Goal: Obtain resource: Download file/media

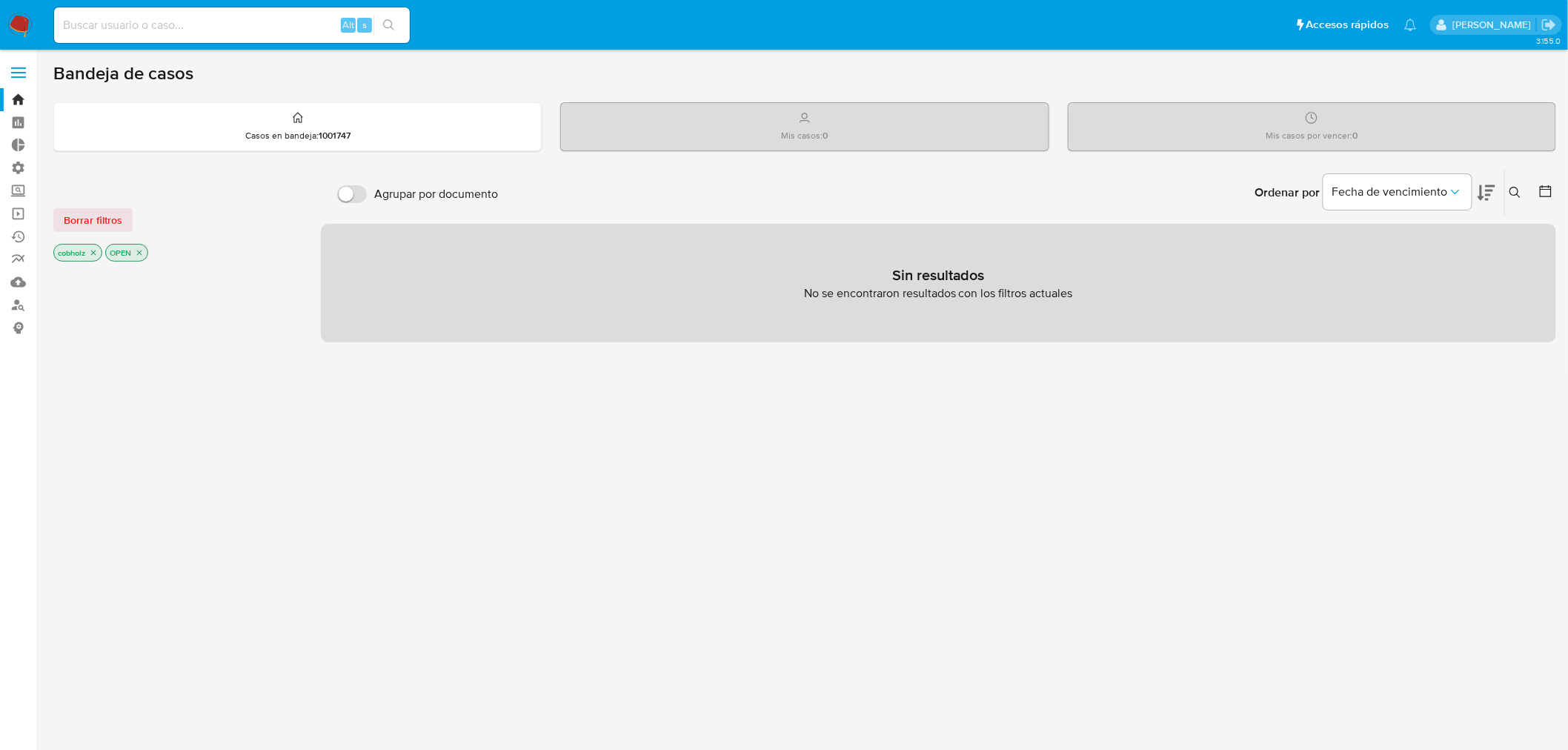
click at [165, 31] on input at bounding box center [232, 25] width 356 height 20
click at [93, 253] on icon "close-filter" at bounding box center [93, 253] width 9 height 9
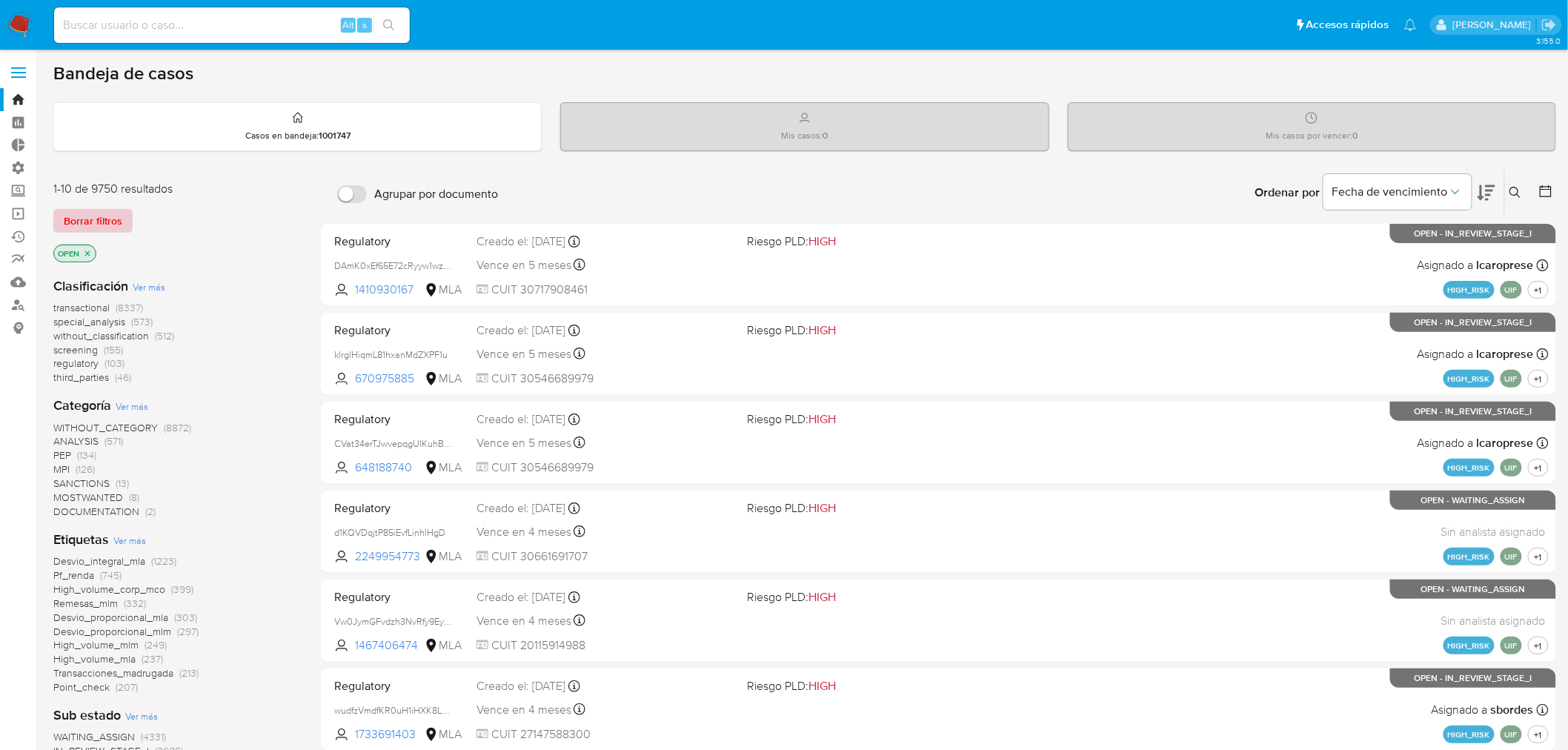
click at [89, 226] on span "Borrar filtros" at bounding box center [93, 220] width 59 height 20
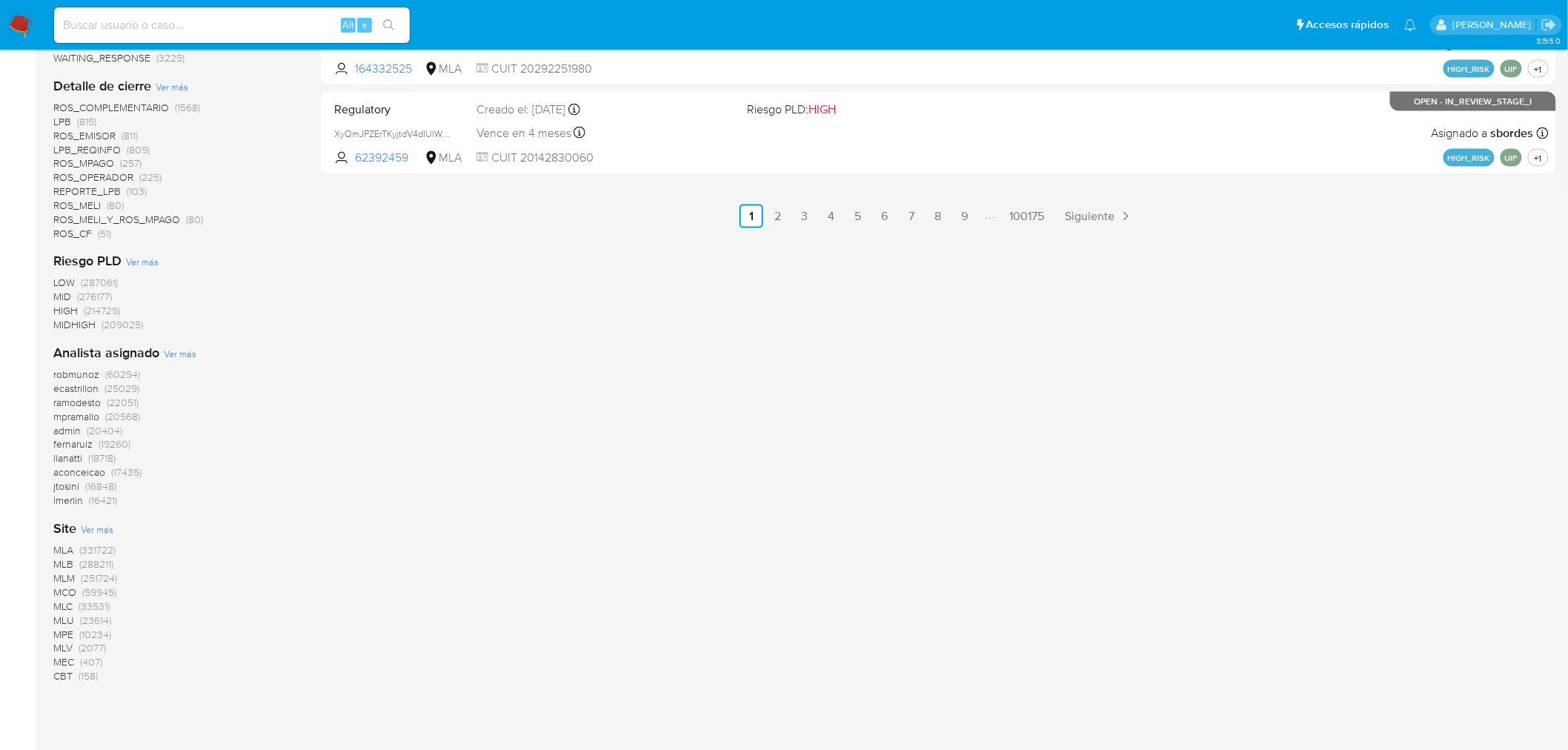
scroll to position [946, 0]
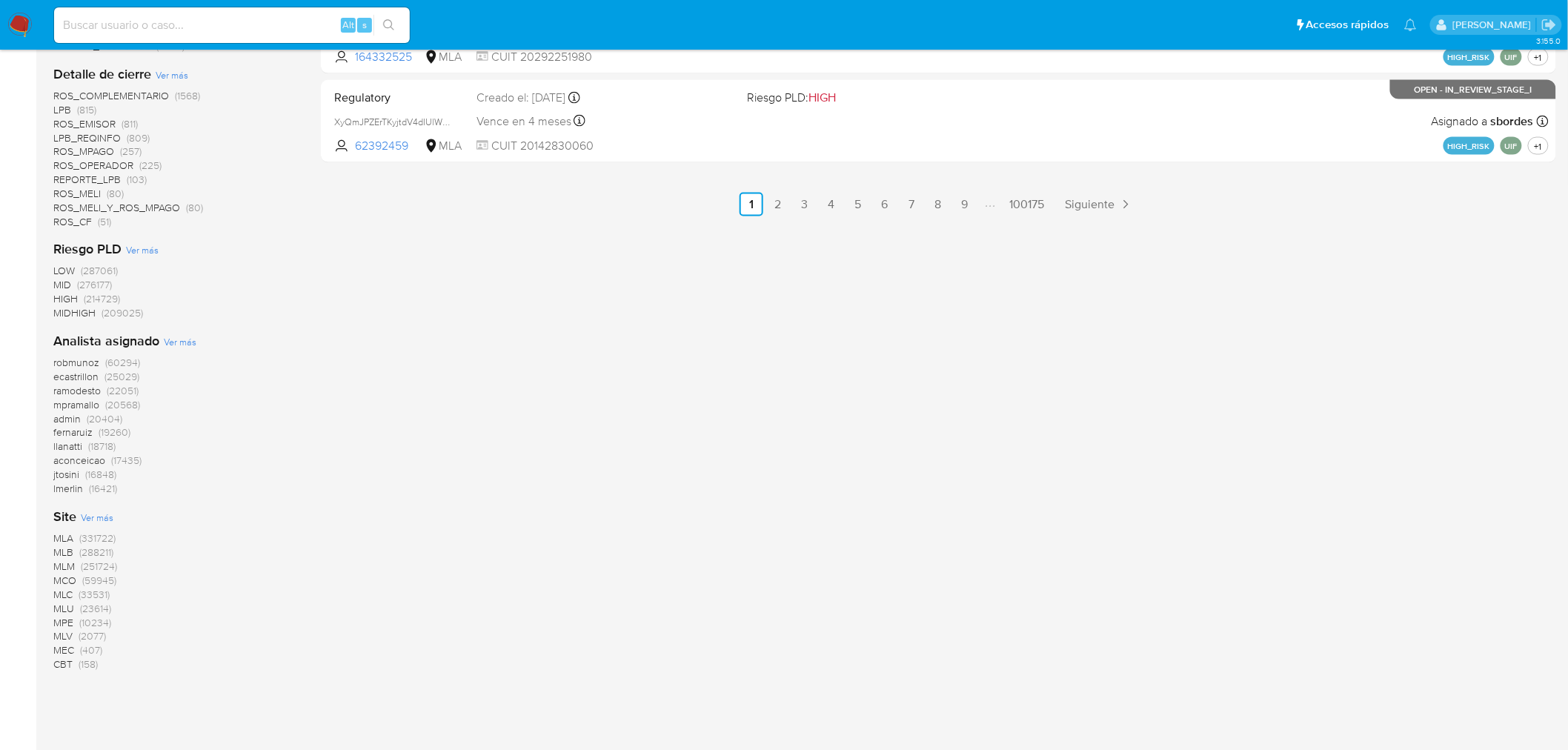
click at [55, 565] on span "MLM" at bounding box center [64, 566] width 21 height 14
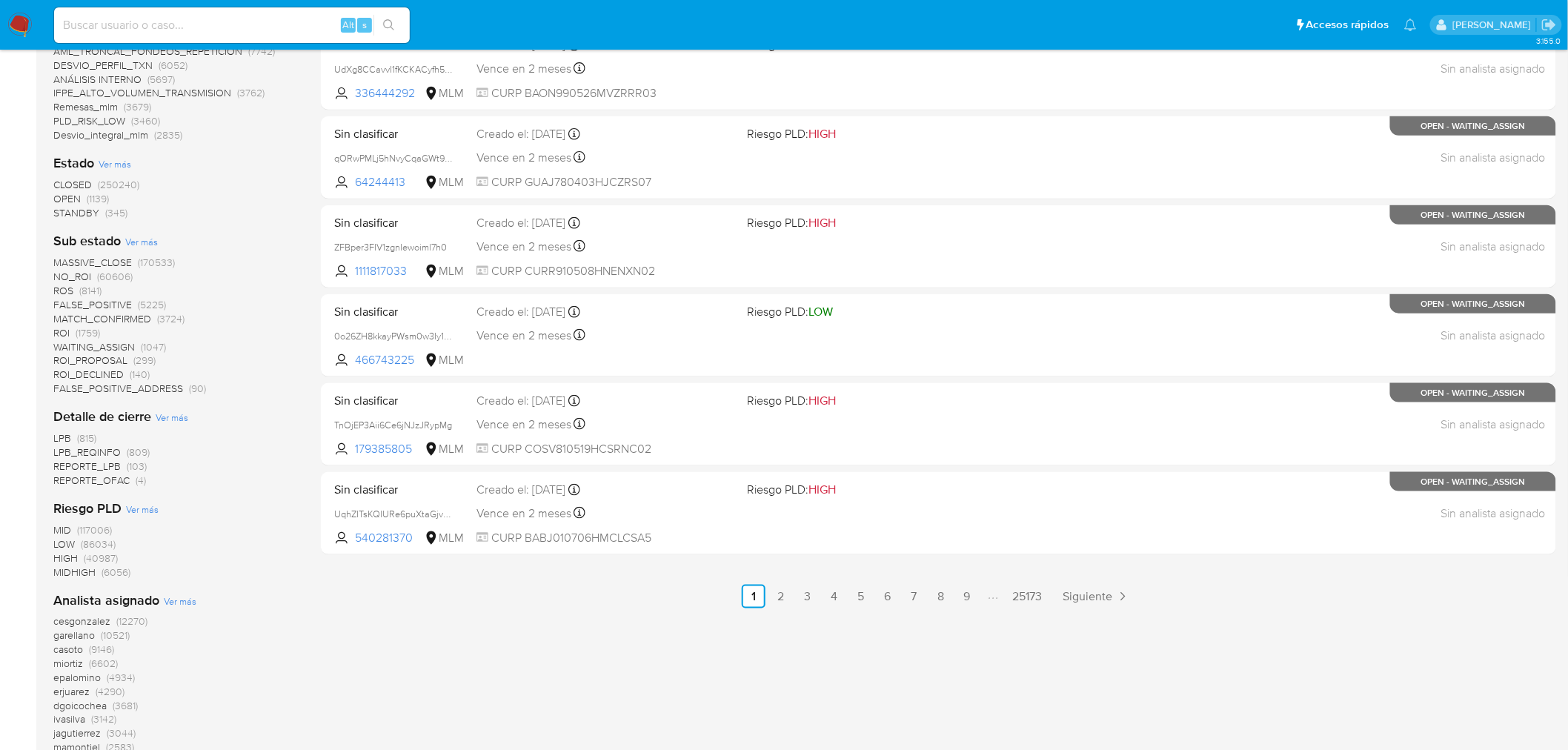
scroll to position [472, 0]
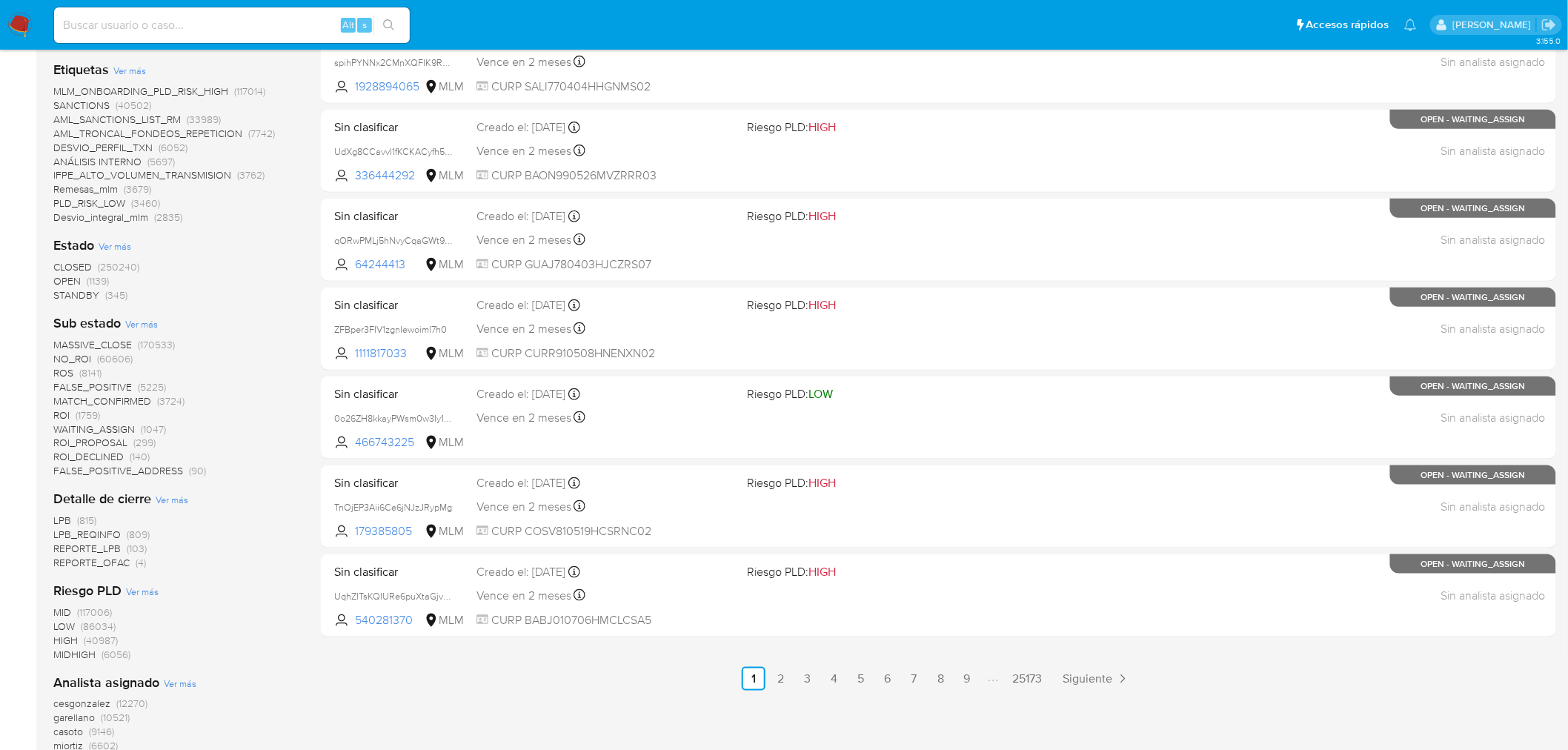
click at [72, 262] on span "CLOSED" at bounding box center [72, 266] width 38 height 14
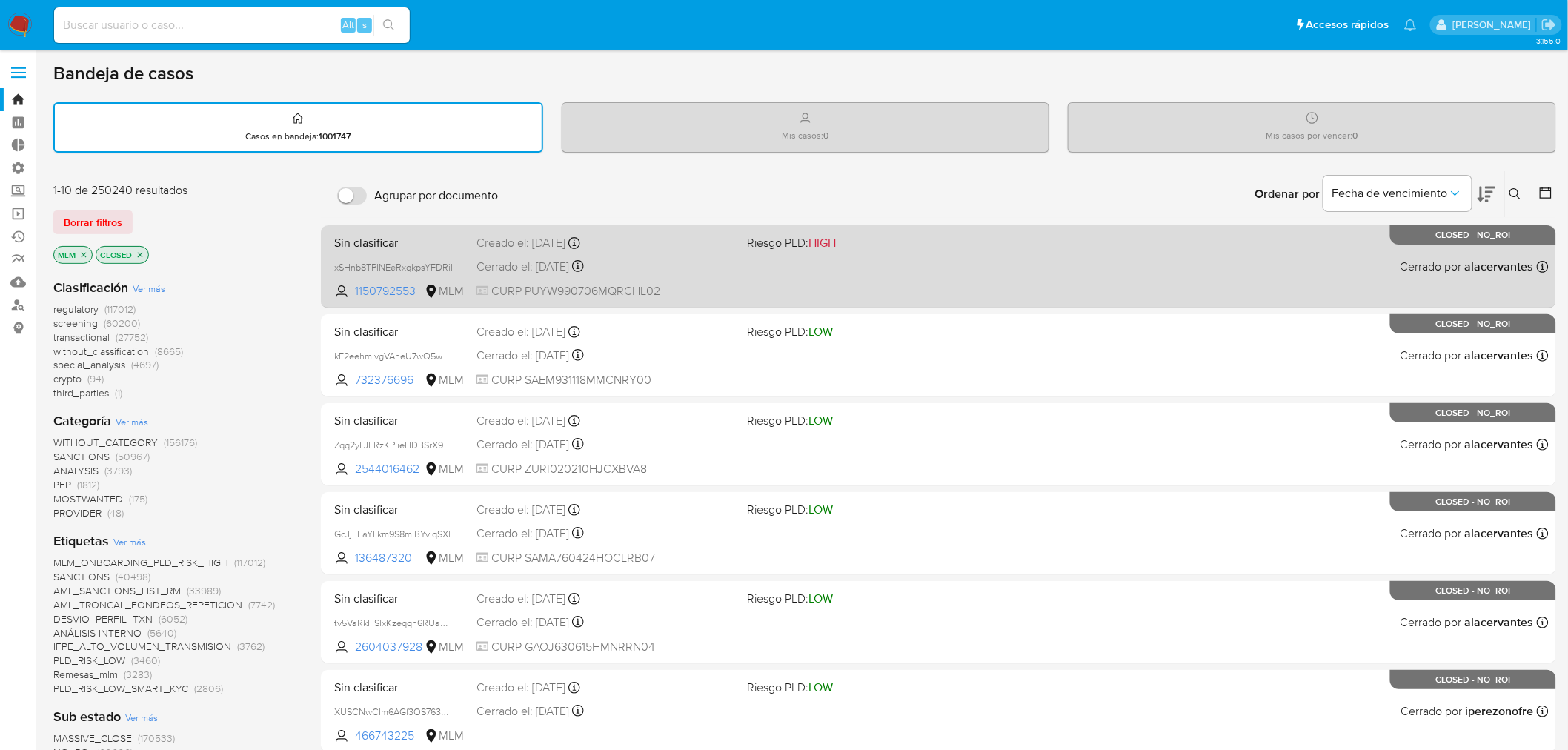
click at [752, 264] on div "Sin clasificar xSHnb8TPINEeRxqkpsYFDRiI 1150792553 MLM Riesgo PLD: HIGH Creado …" at bounding box center [939, 266] width 1221 height 75
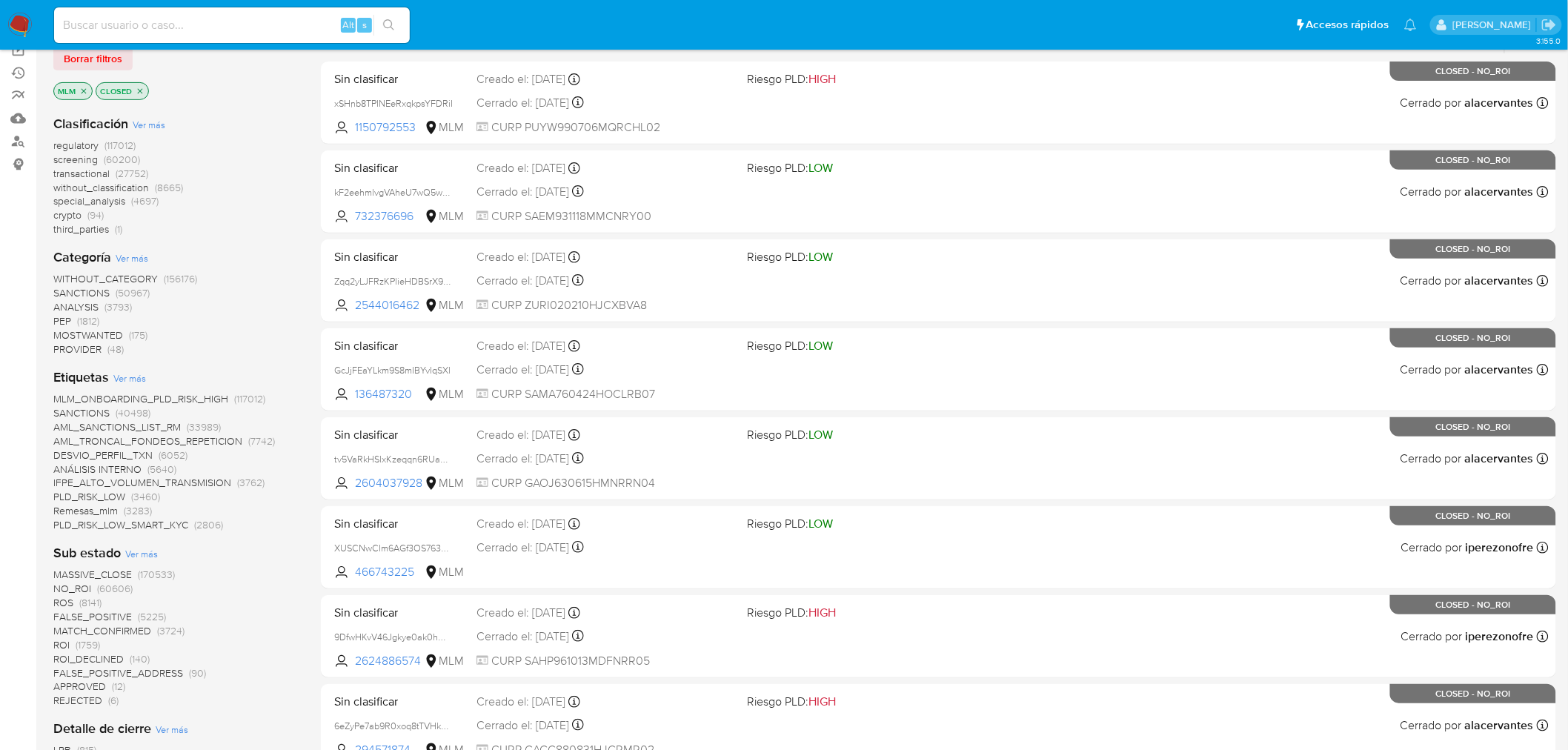
scroll to position [164, 0]
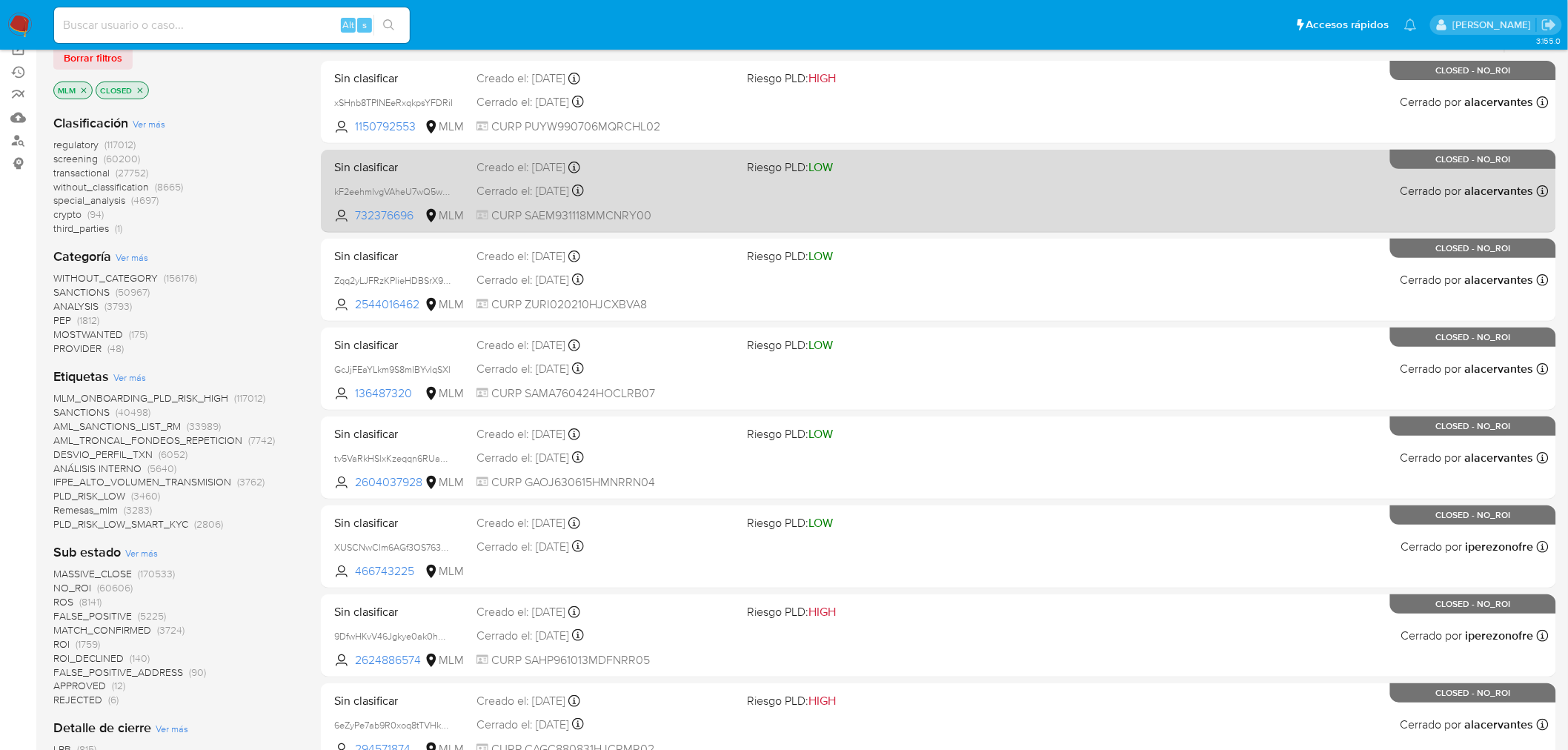
click at [412, 157] on span "Sin clasificar" at bounding box center [399, 166] width 130 height 20
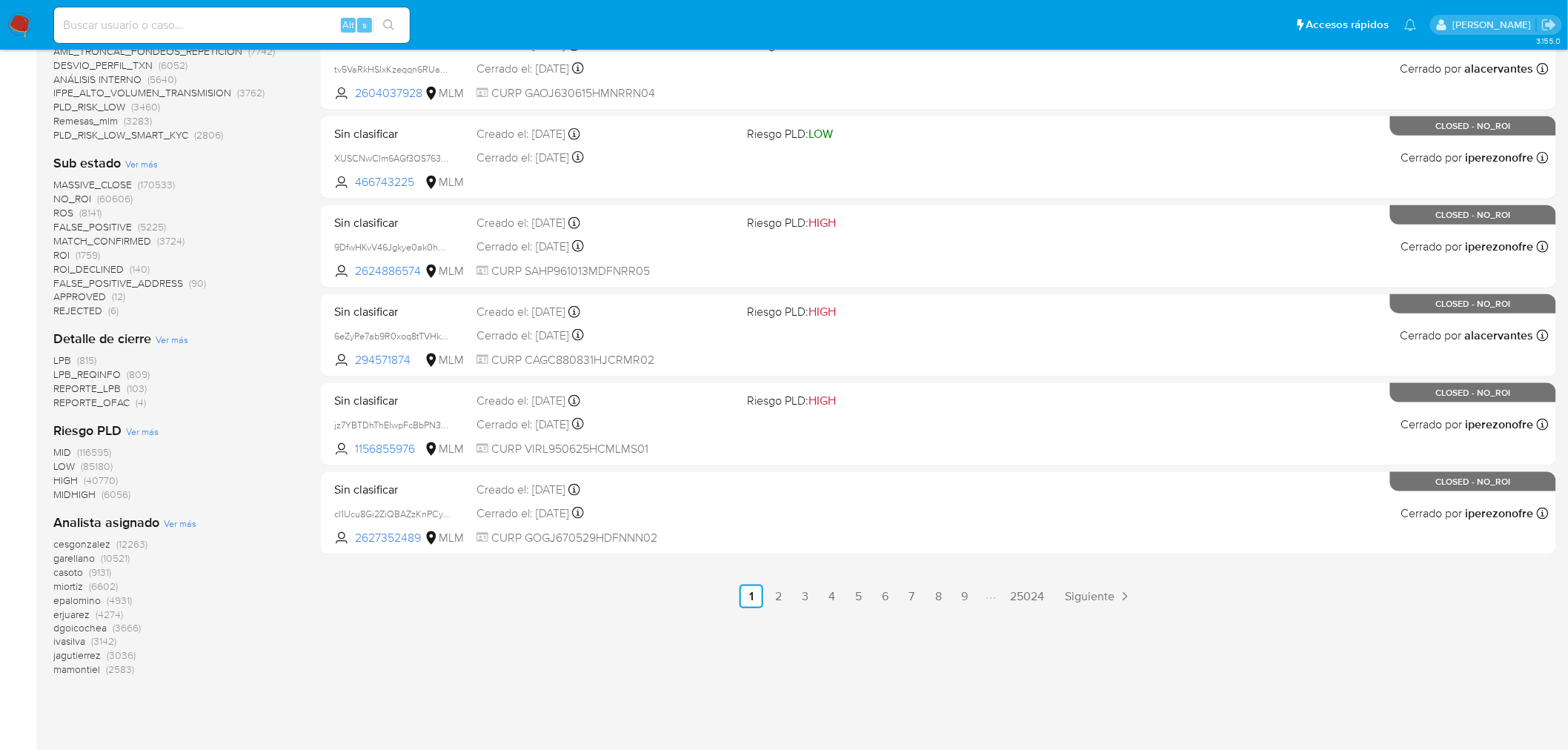
scroll to position [558, 0]
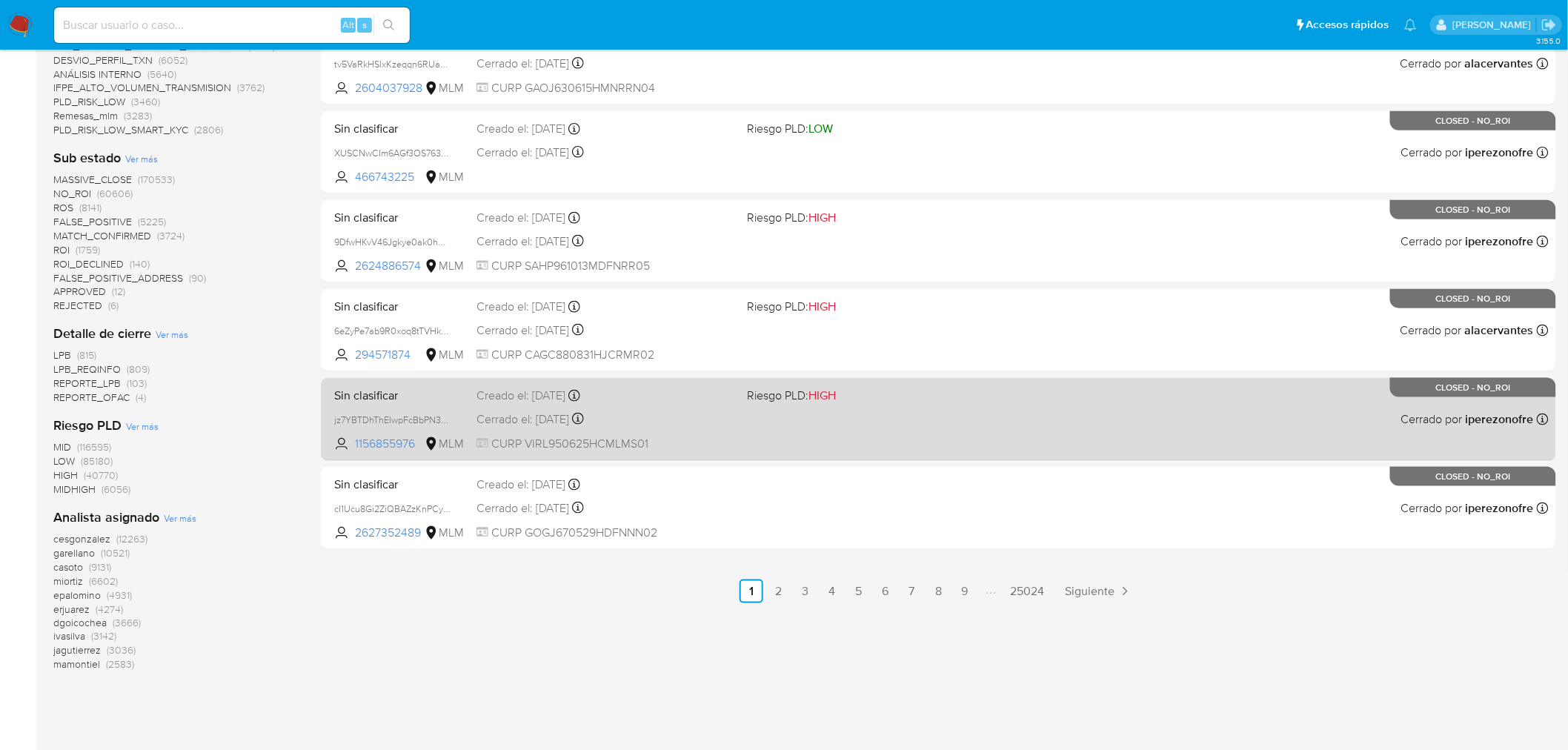
click at [678, 397] on div "Creado el: [DATE] Creado el: [DATE] 13:34:37" at bounding box center [606, 395] width 260 height 16
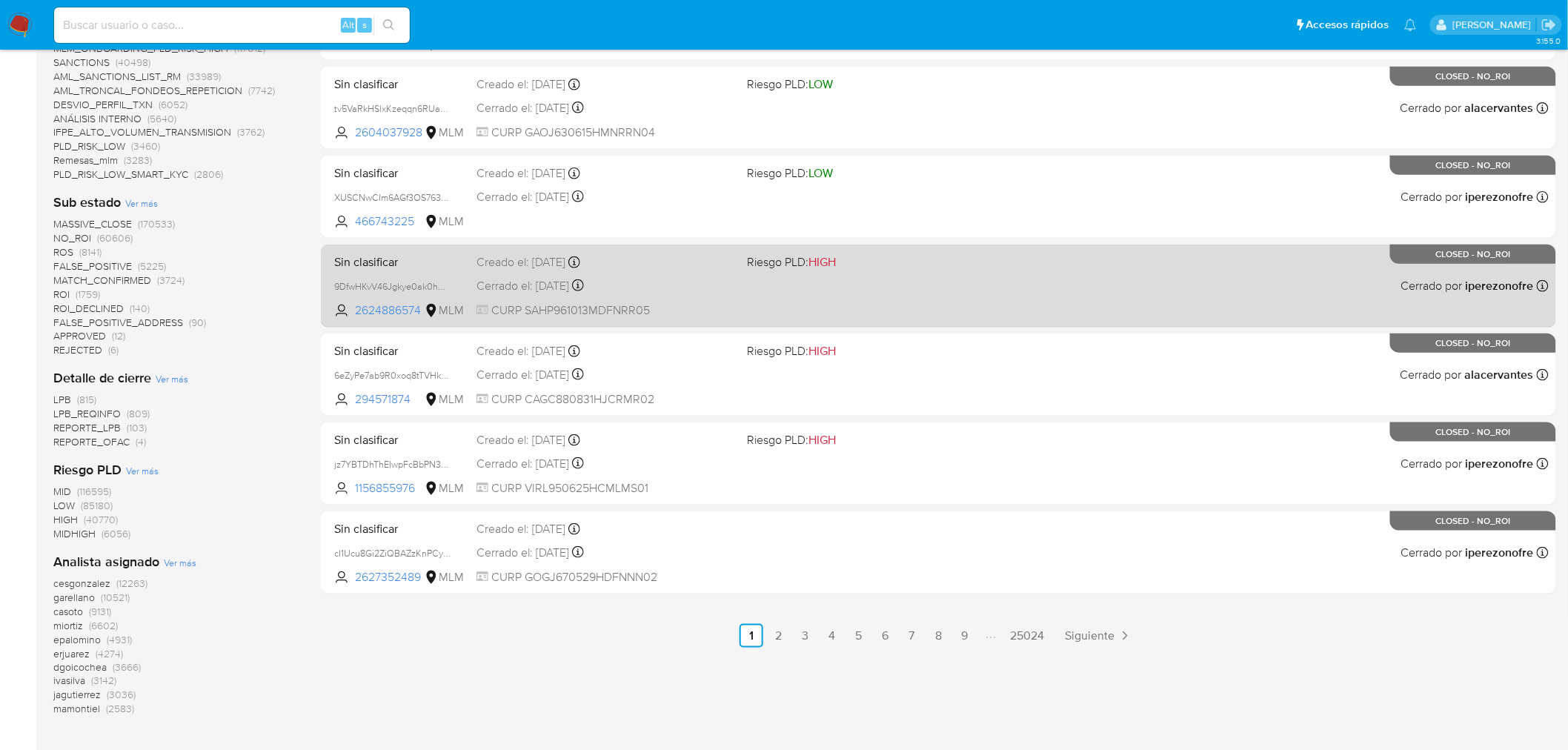
scroll to position [477, 0]
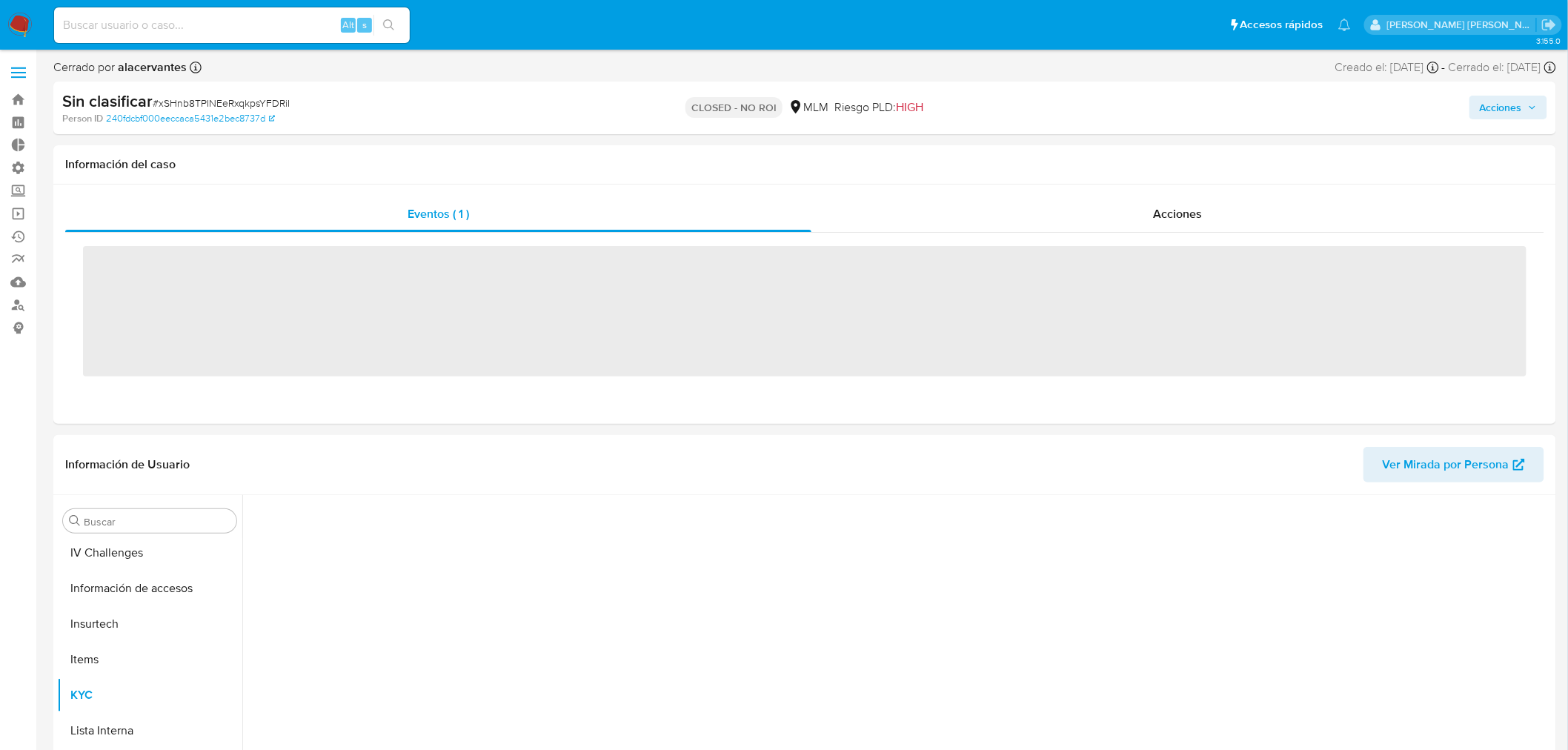
scroll to position [626, 0]
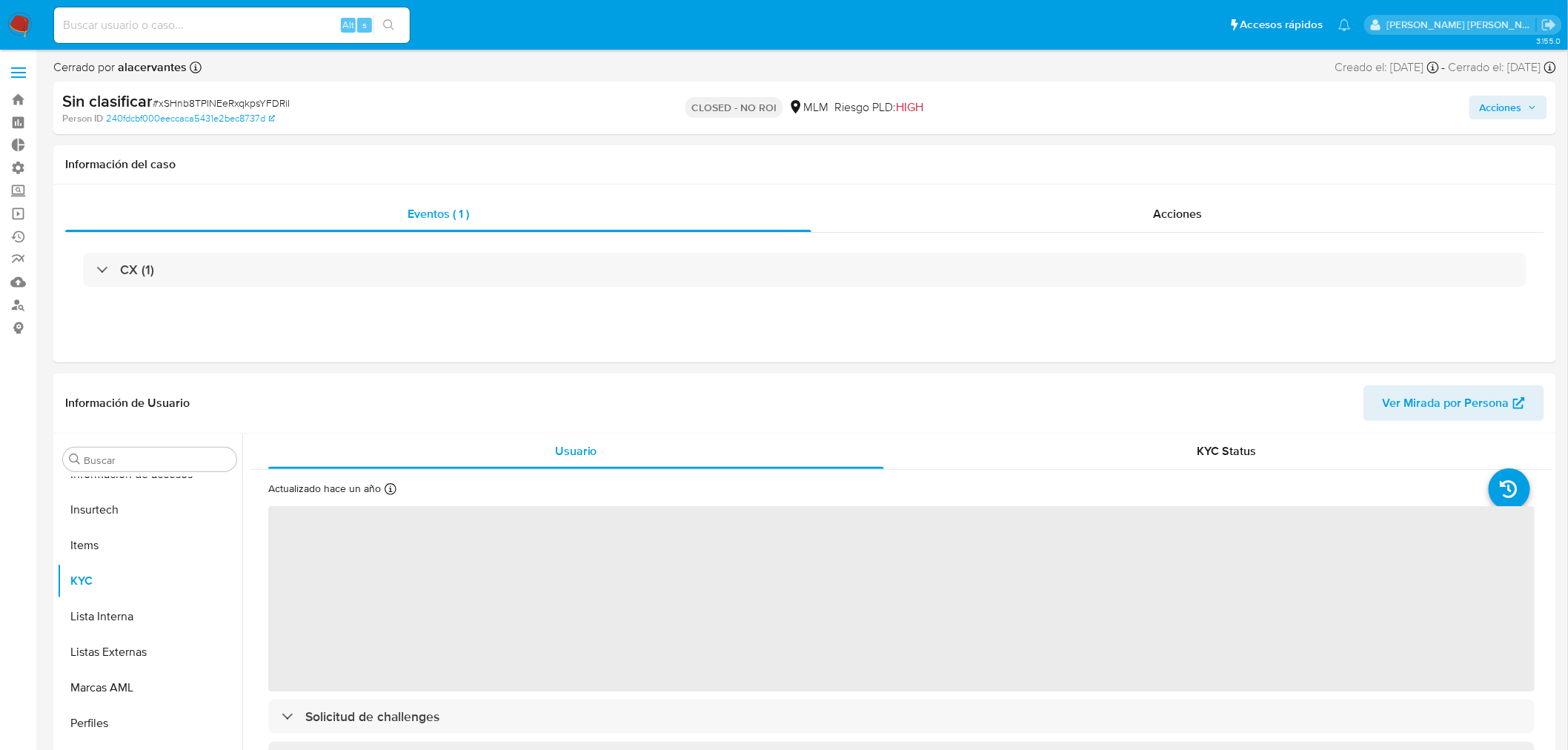
select select "10"
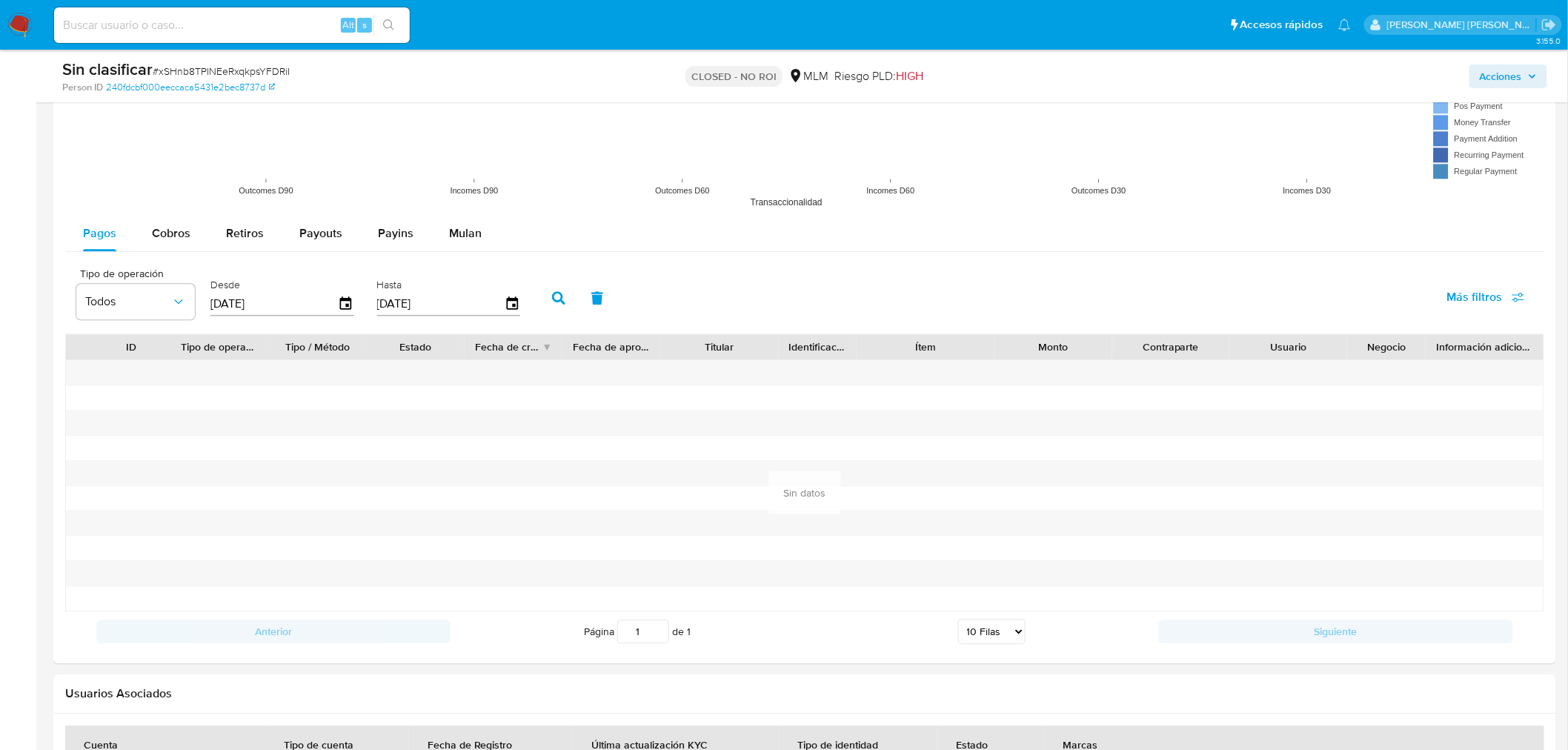
scroll to position [1399, 0]
click at [468, 236] on span "Mulan" at bounding box center [465, 231] width 32 height 17
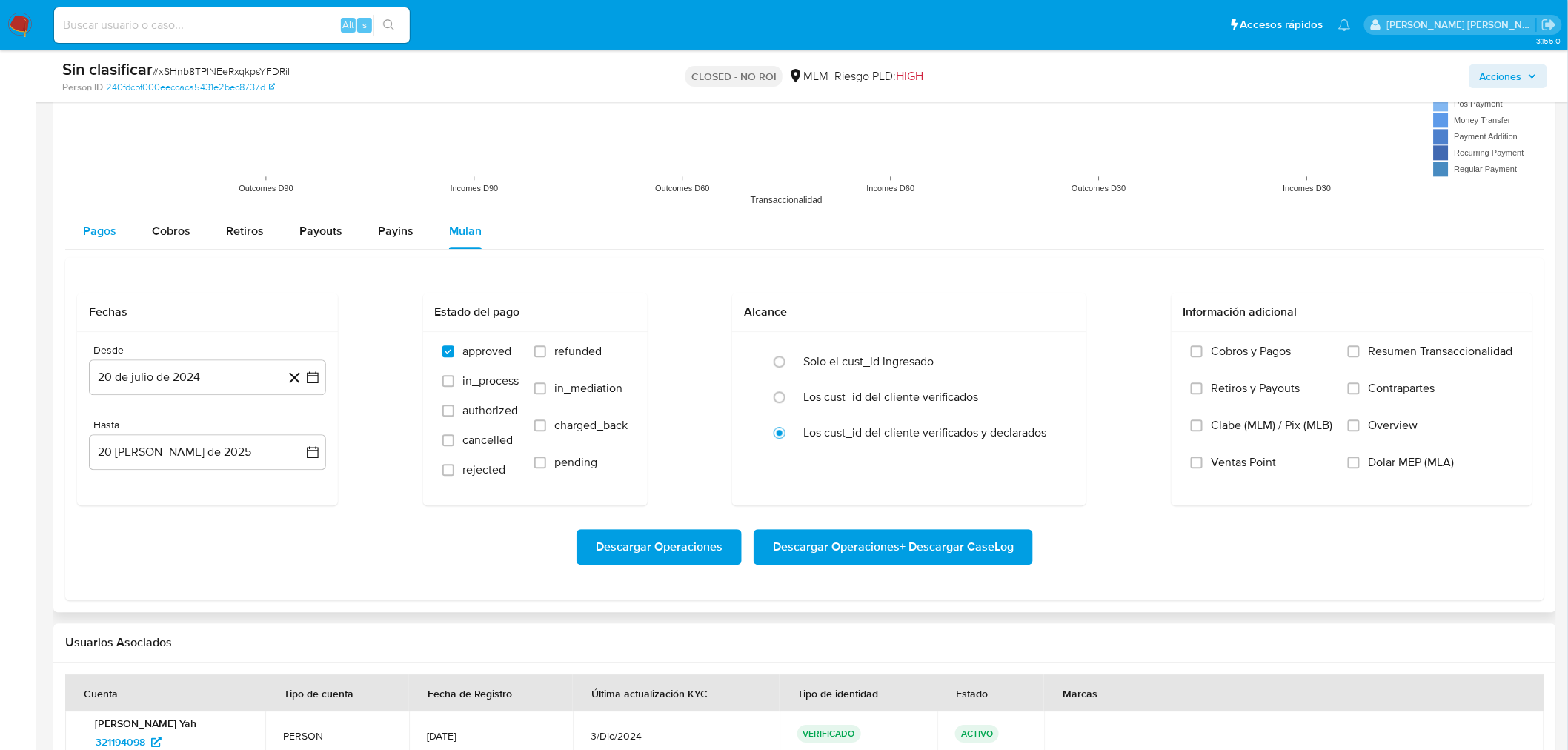
click at [109, 230] on span "Pagos" at bounding box center [99, 231] width 33 height 17
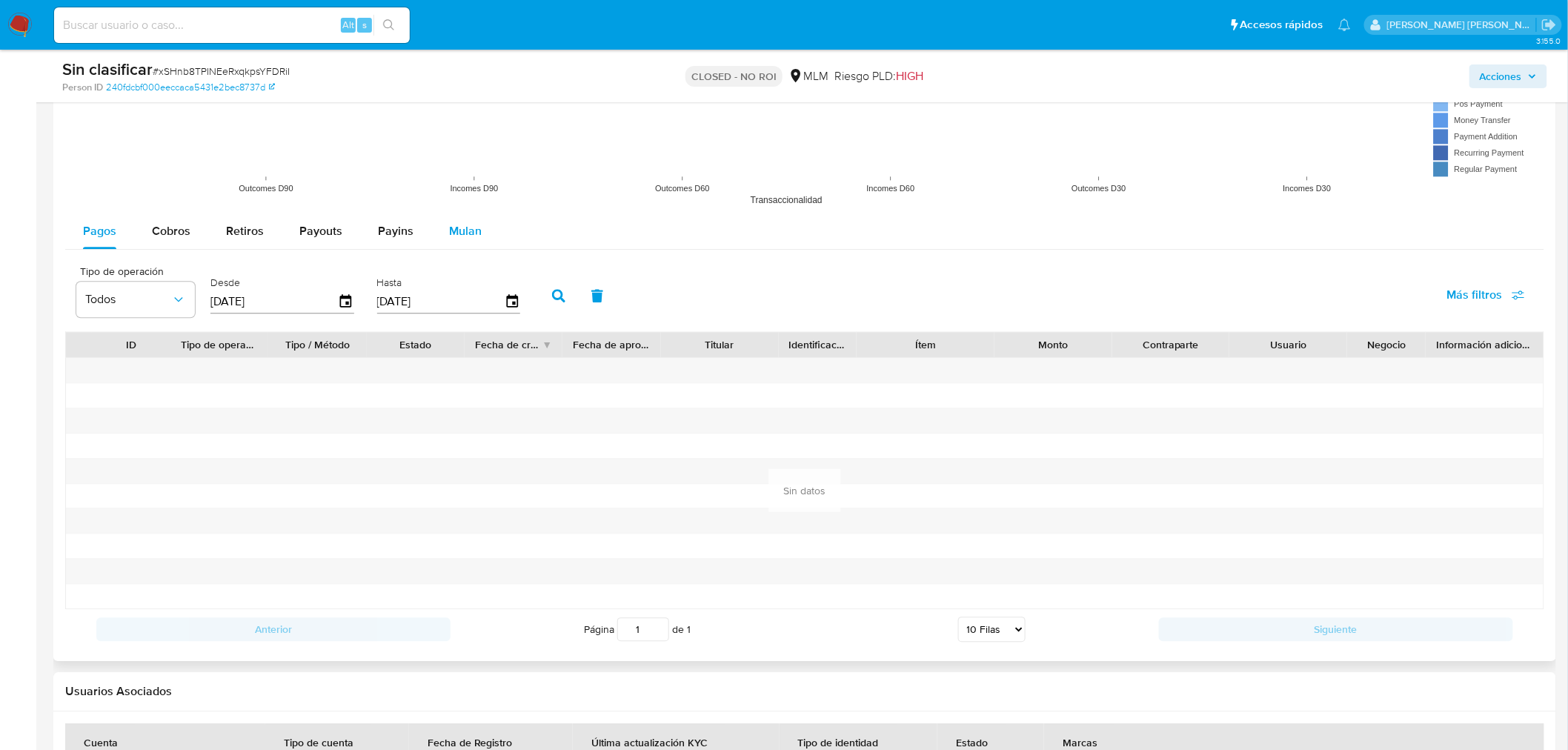
click at [463, 226] on span "Mulan" at bounding box center [465, 231] width 32 height 17
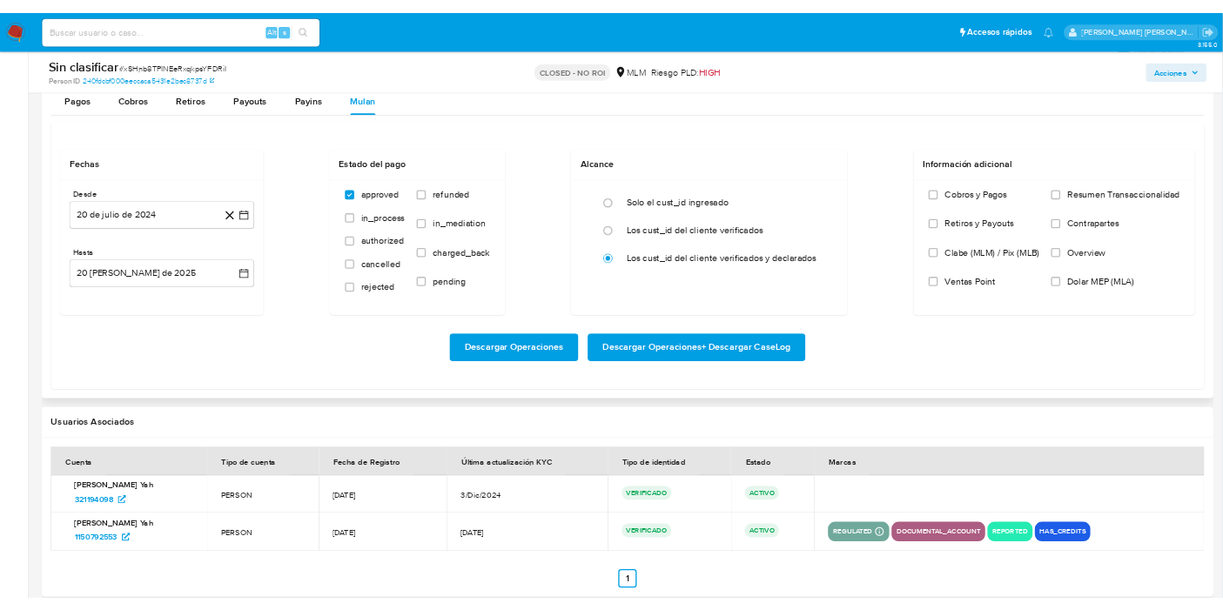
scroll to position [1806, 0]
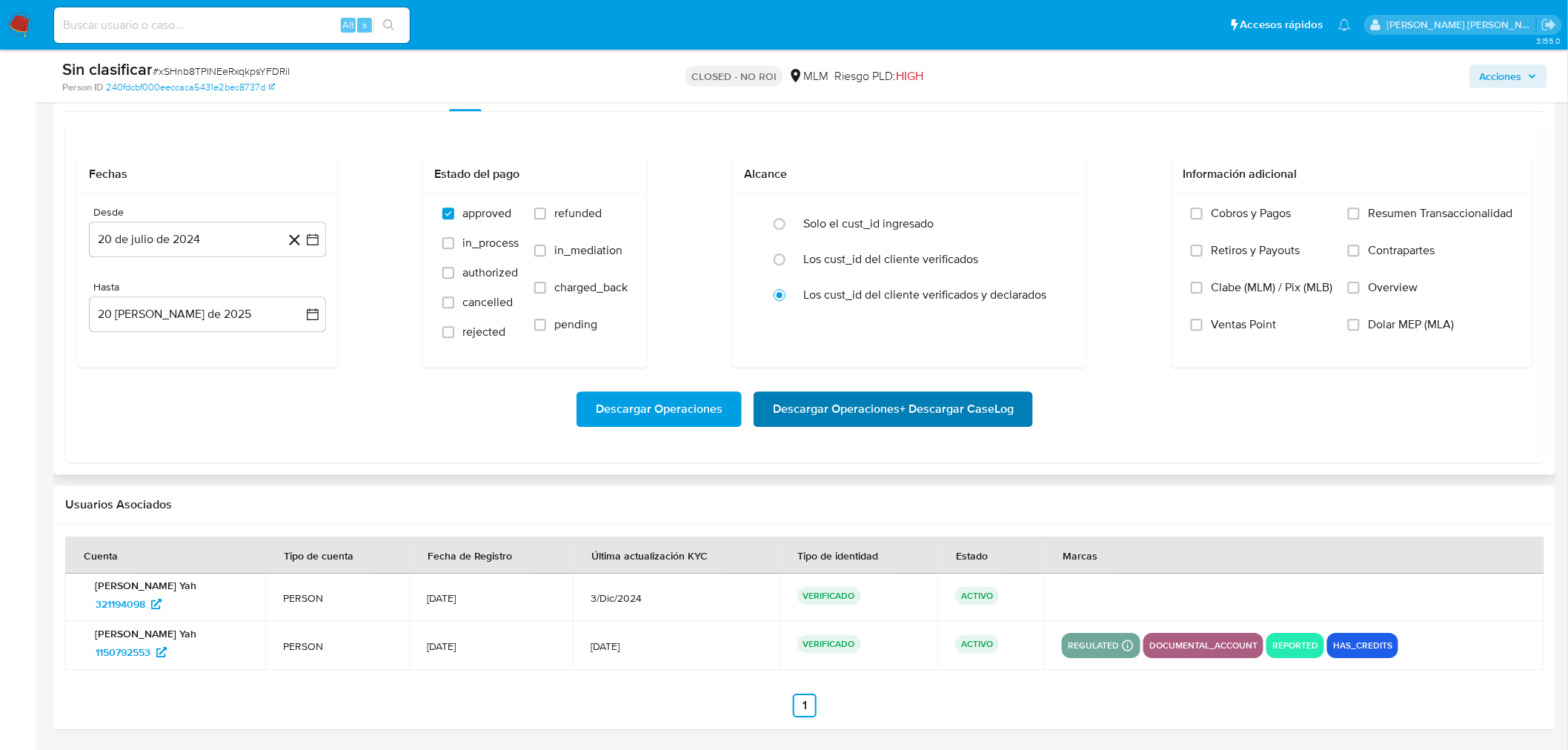
click at [939, 413] on span "Descargar Operaciones + Descargar CaseLog" at bounding box center [893, 409] width 241 height 32
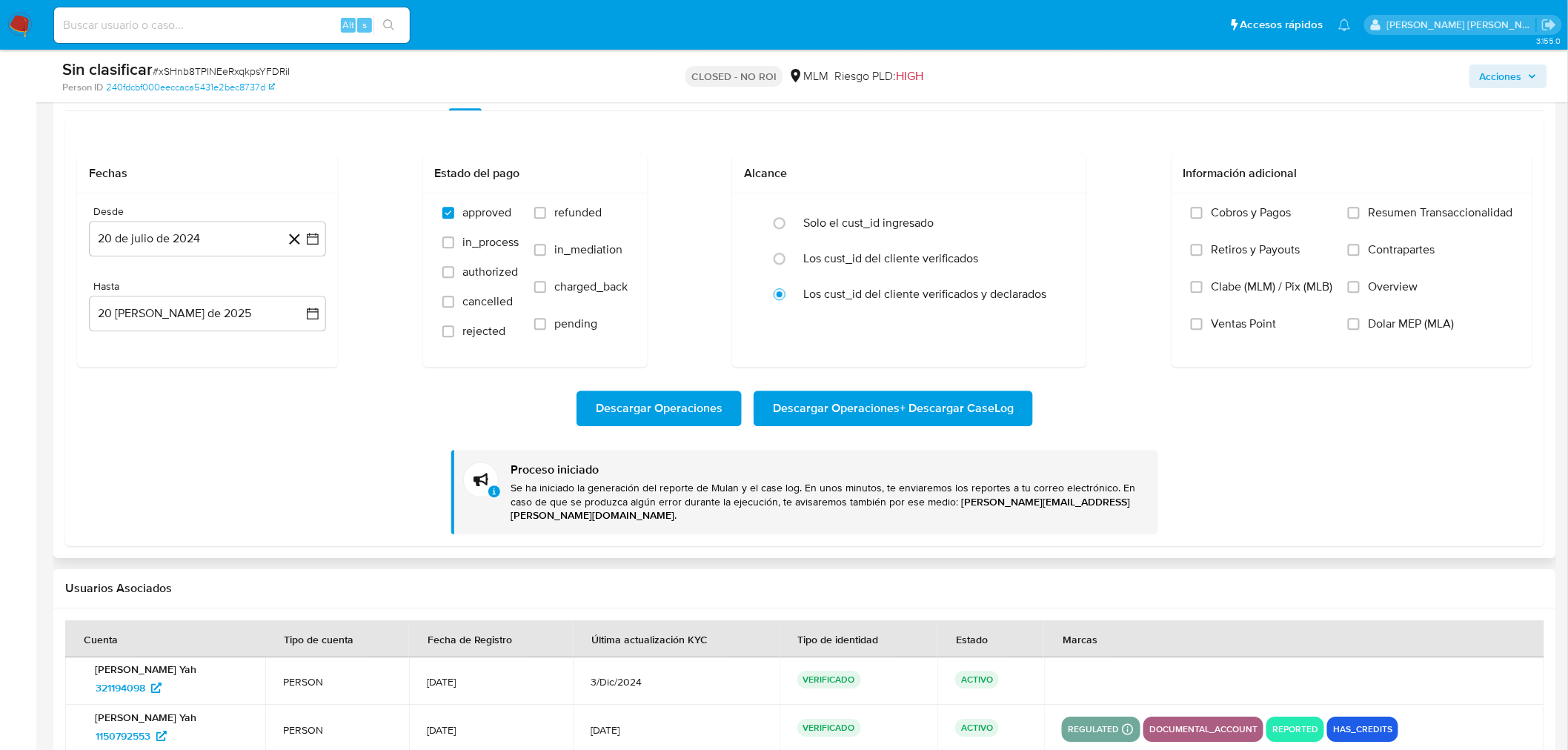
click at [1277, 464] on div "Descargar Operaciones Descargar Operaciones + Descargar CaseLog Proceso iniciad…" at bounding box center [804, 450] width 1455 height 168
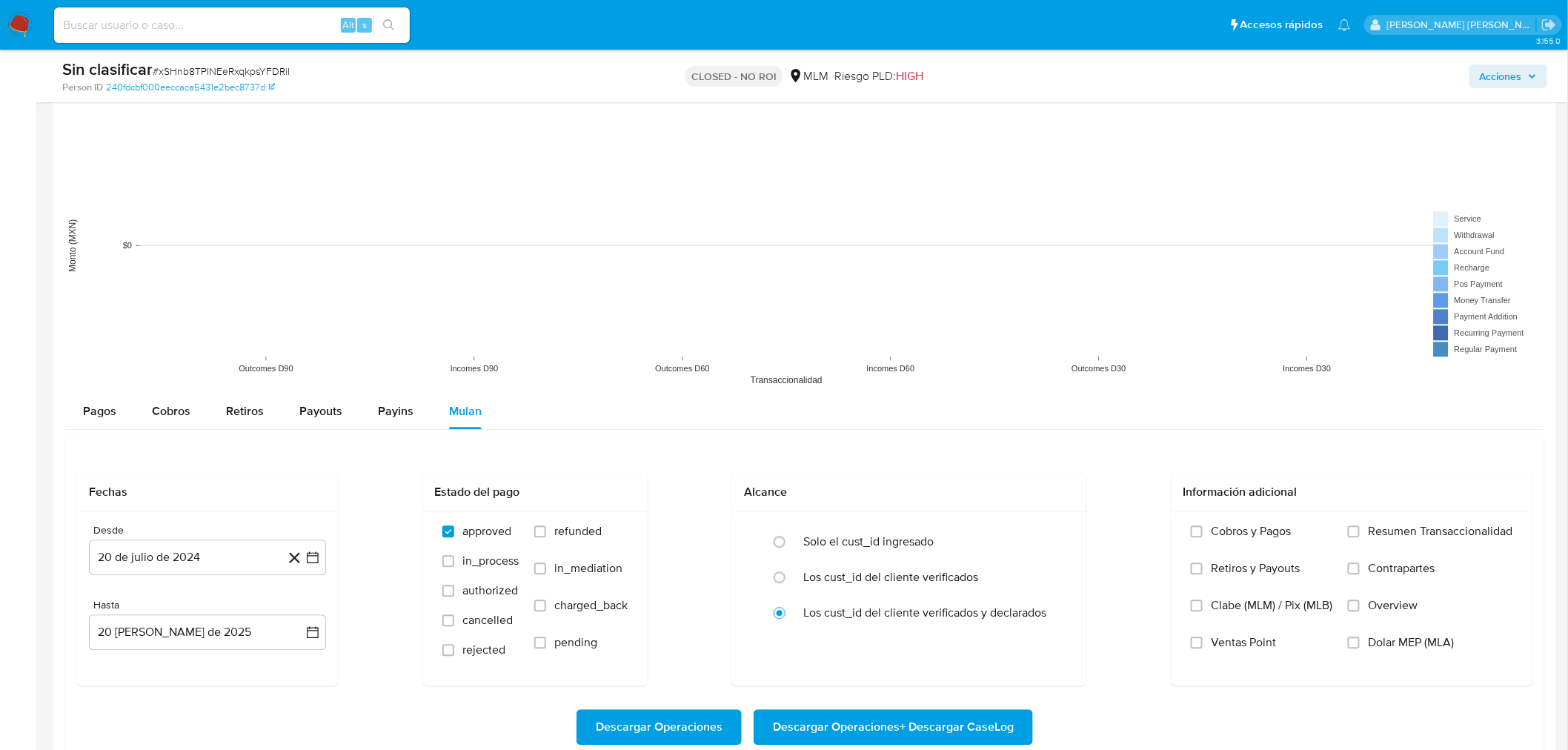
scroll to position [1197, 0]
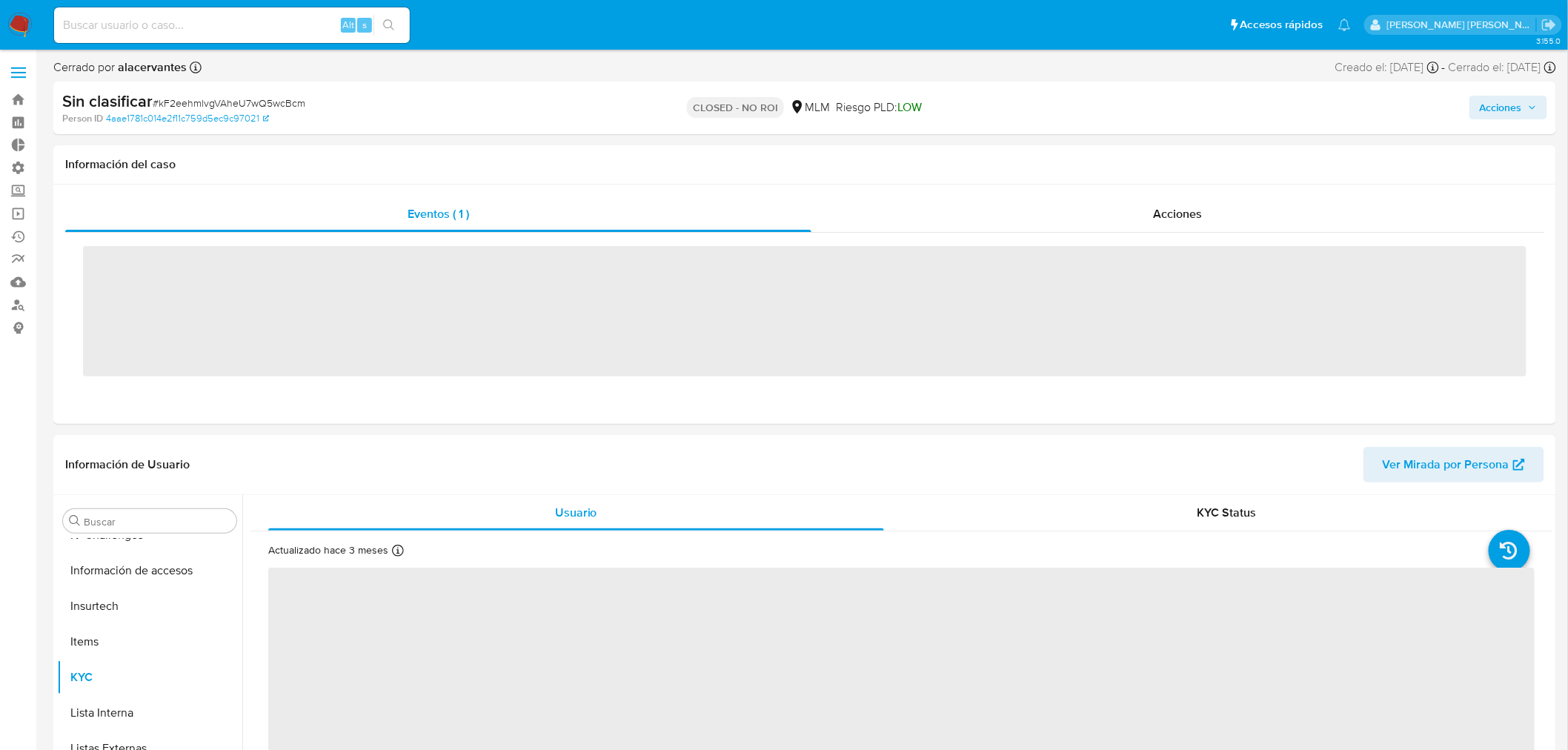
scroll to position [626, 0]
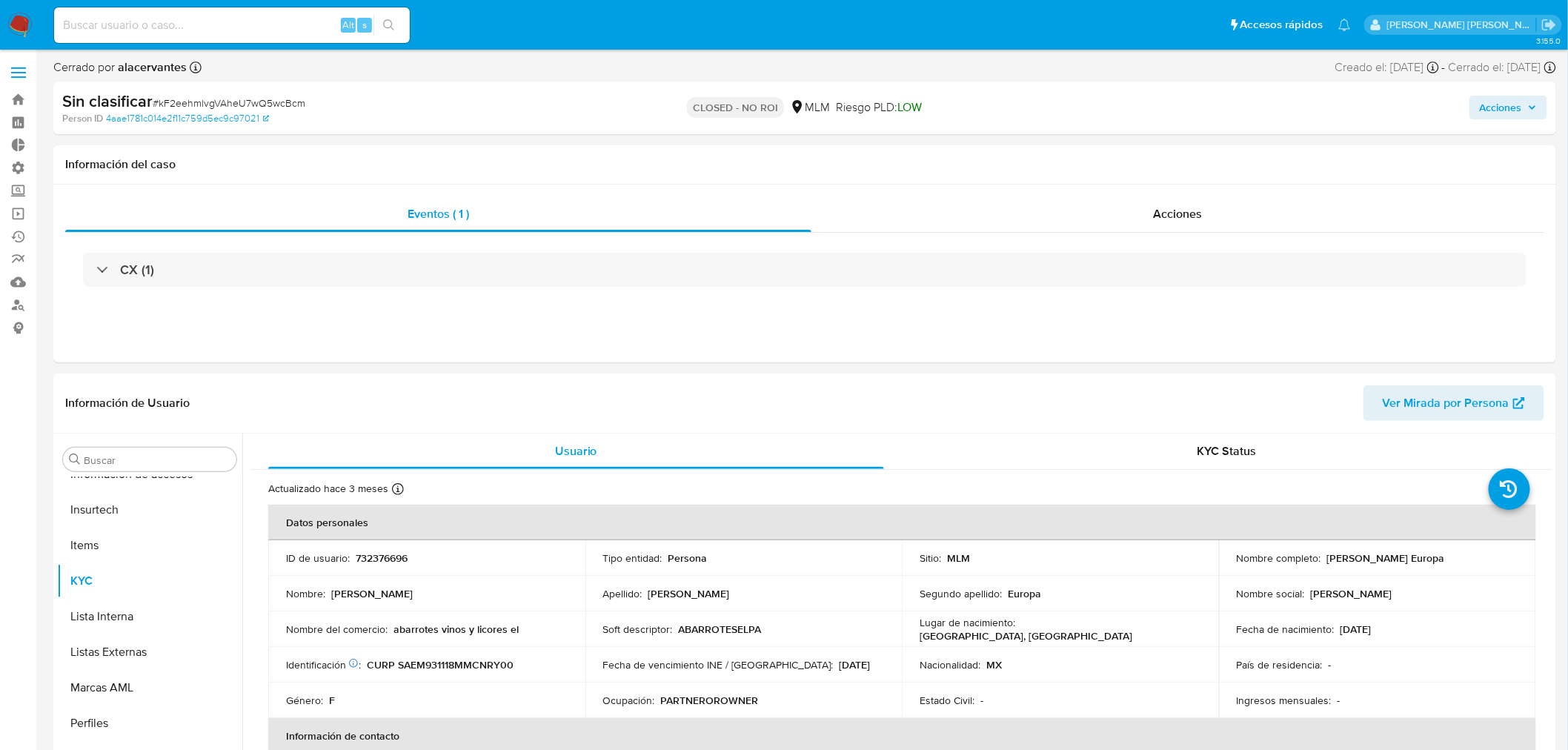
select select "10"
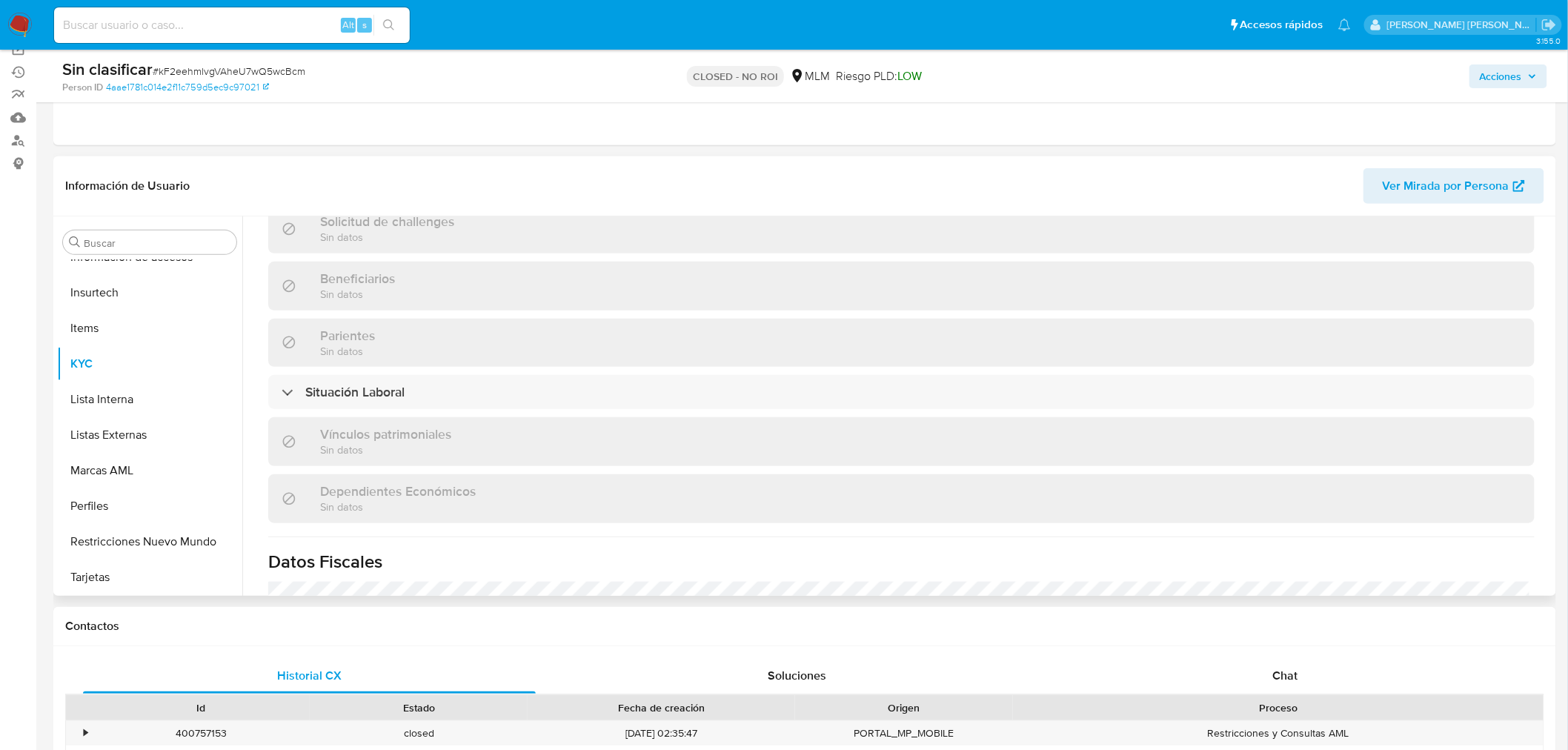
scroll to position [658, 0]
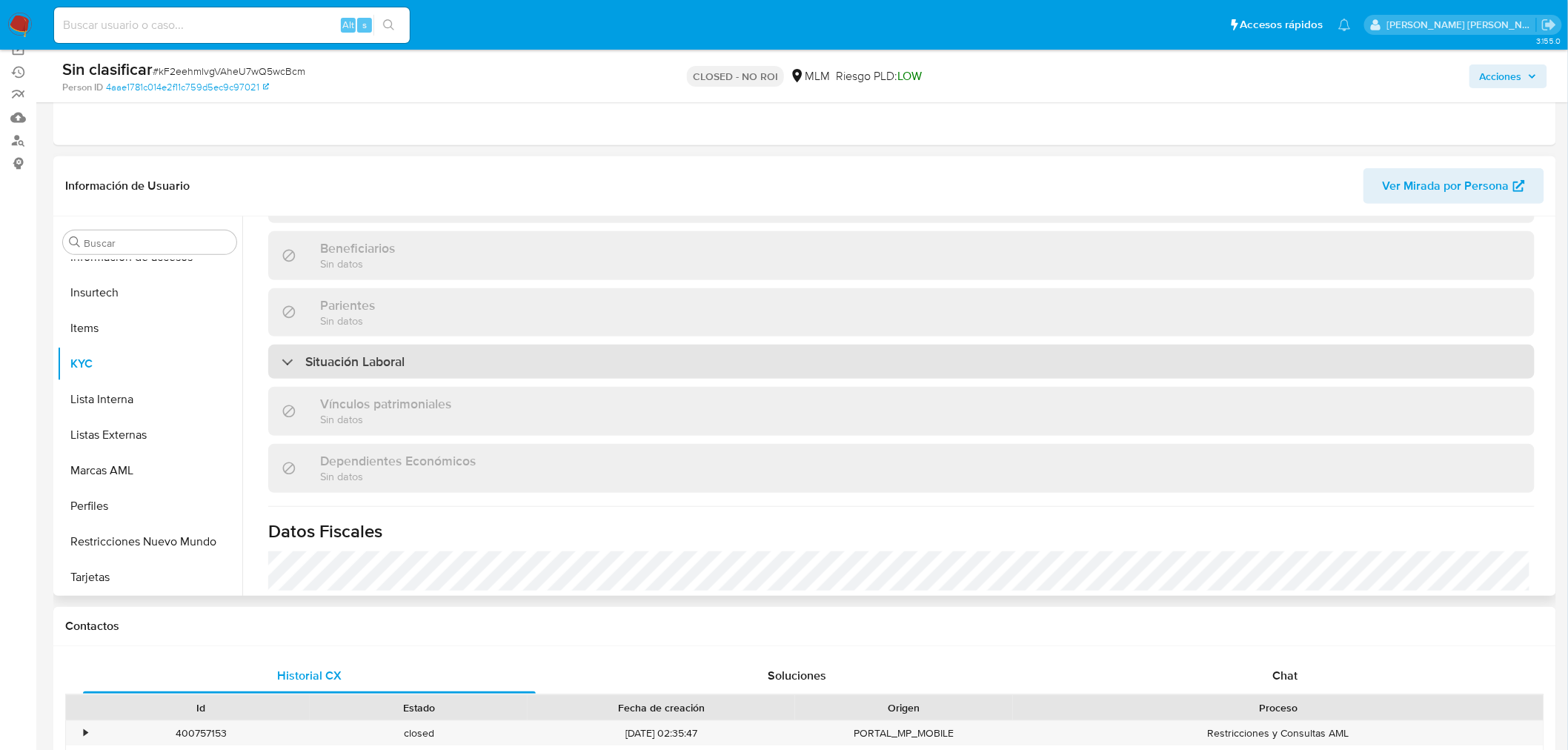
click at [310, 370] on div "Situación Laboral" at bounding box center [901, 362] width 1267 height 34
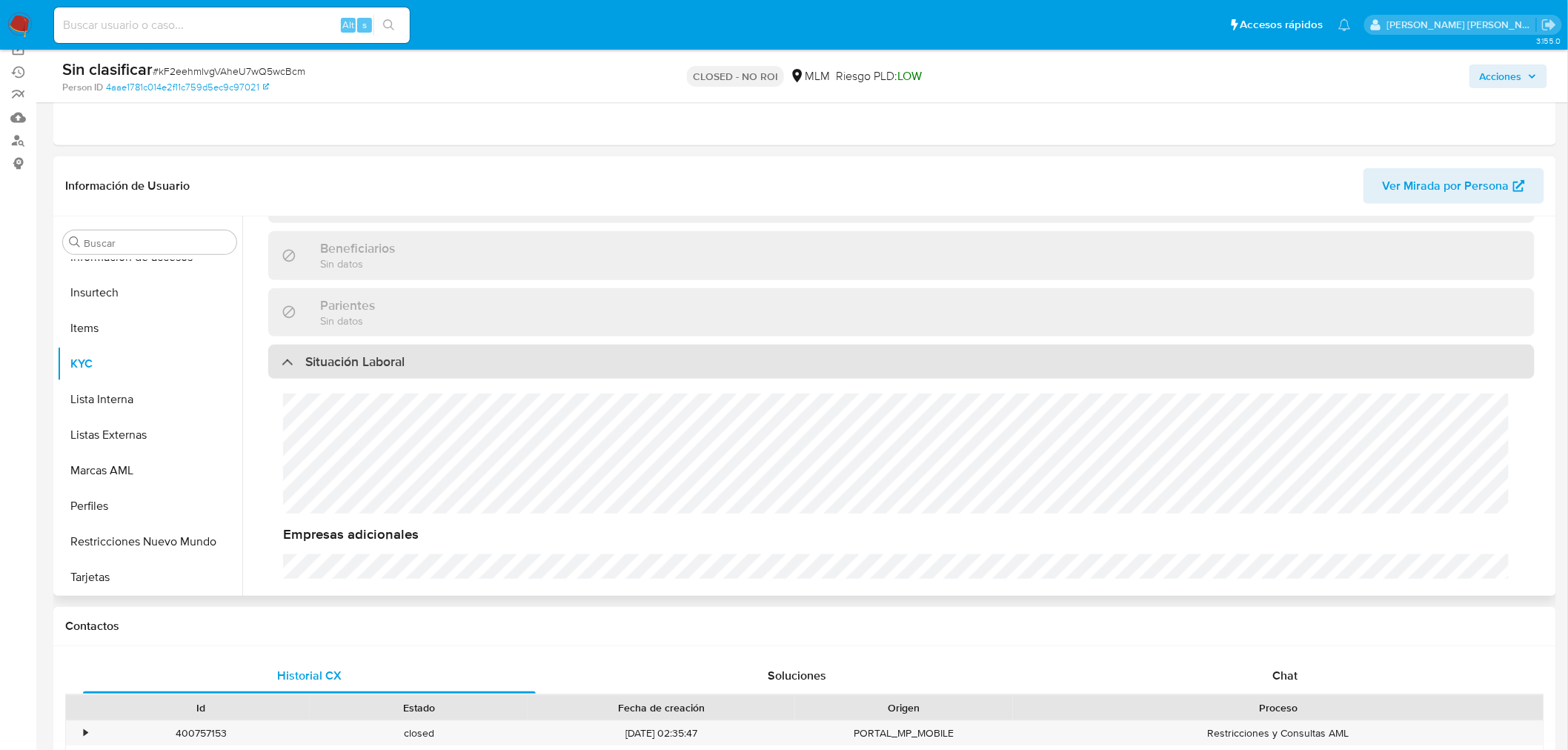
click at [312, 370] on div "Situación Laboral" at bounding box center [901, 362] width 1267 height 34
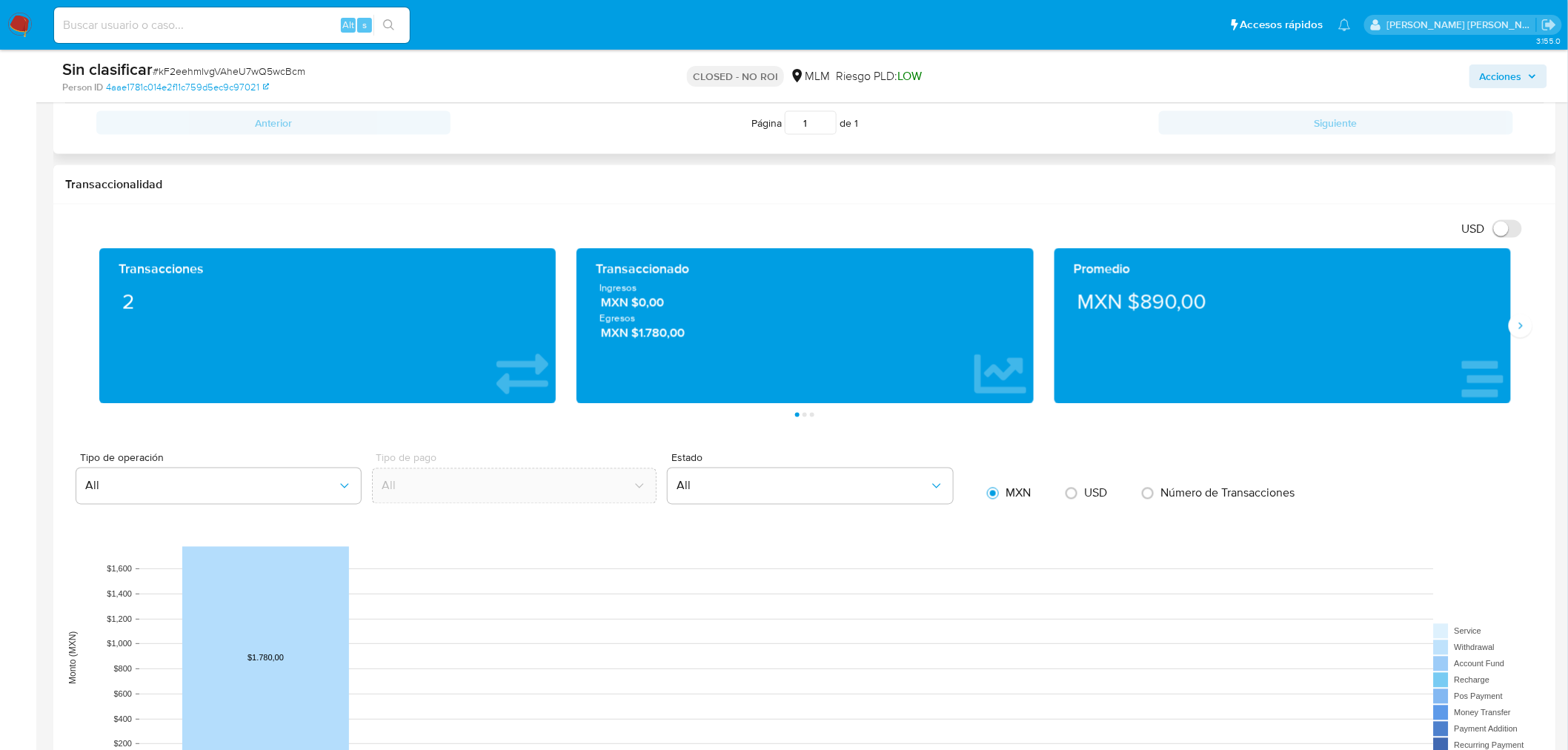
scroll to position [906, 0]
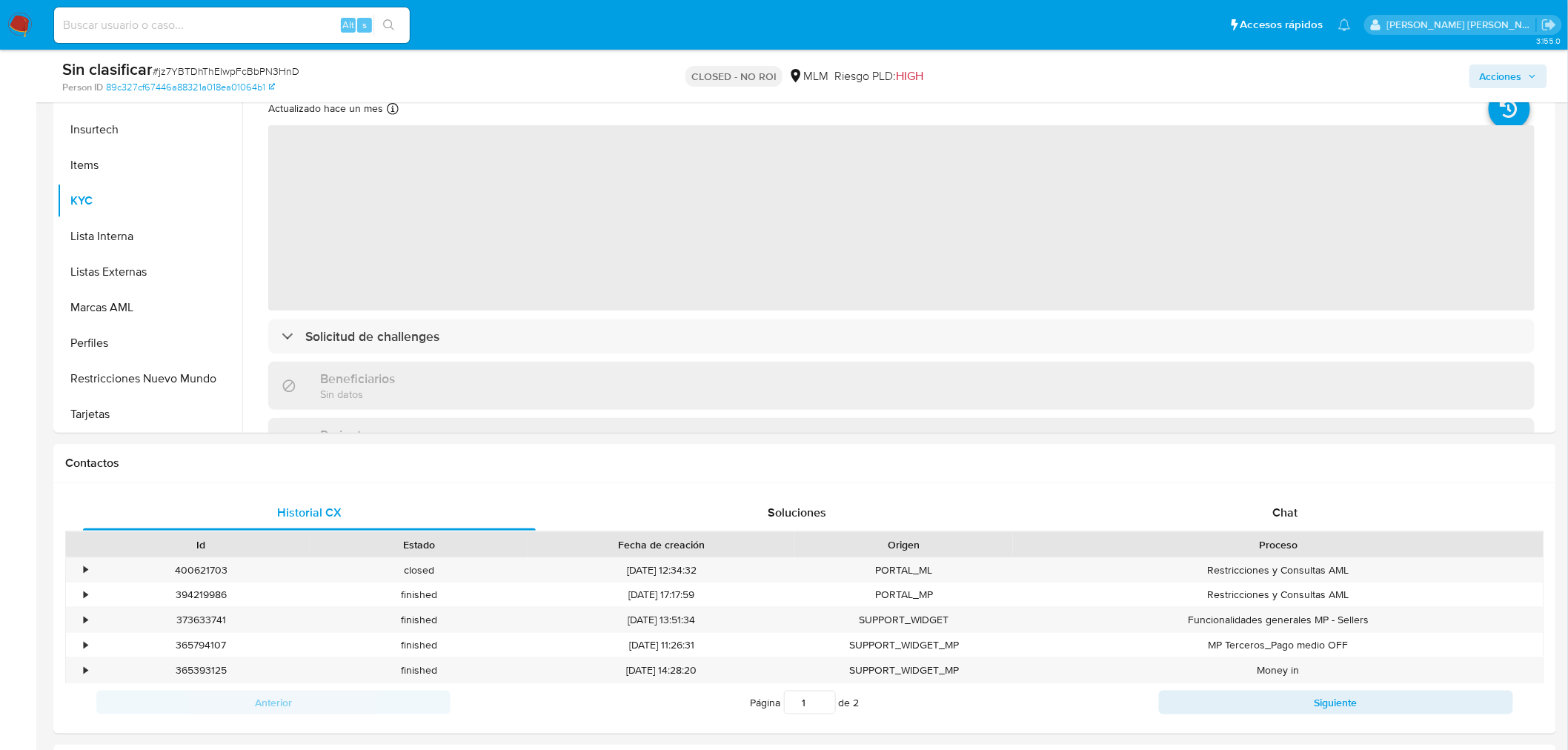
scroll to position [329, 0]
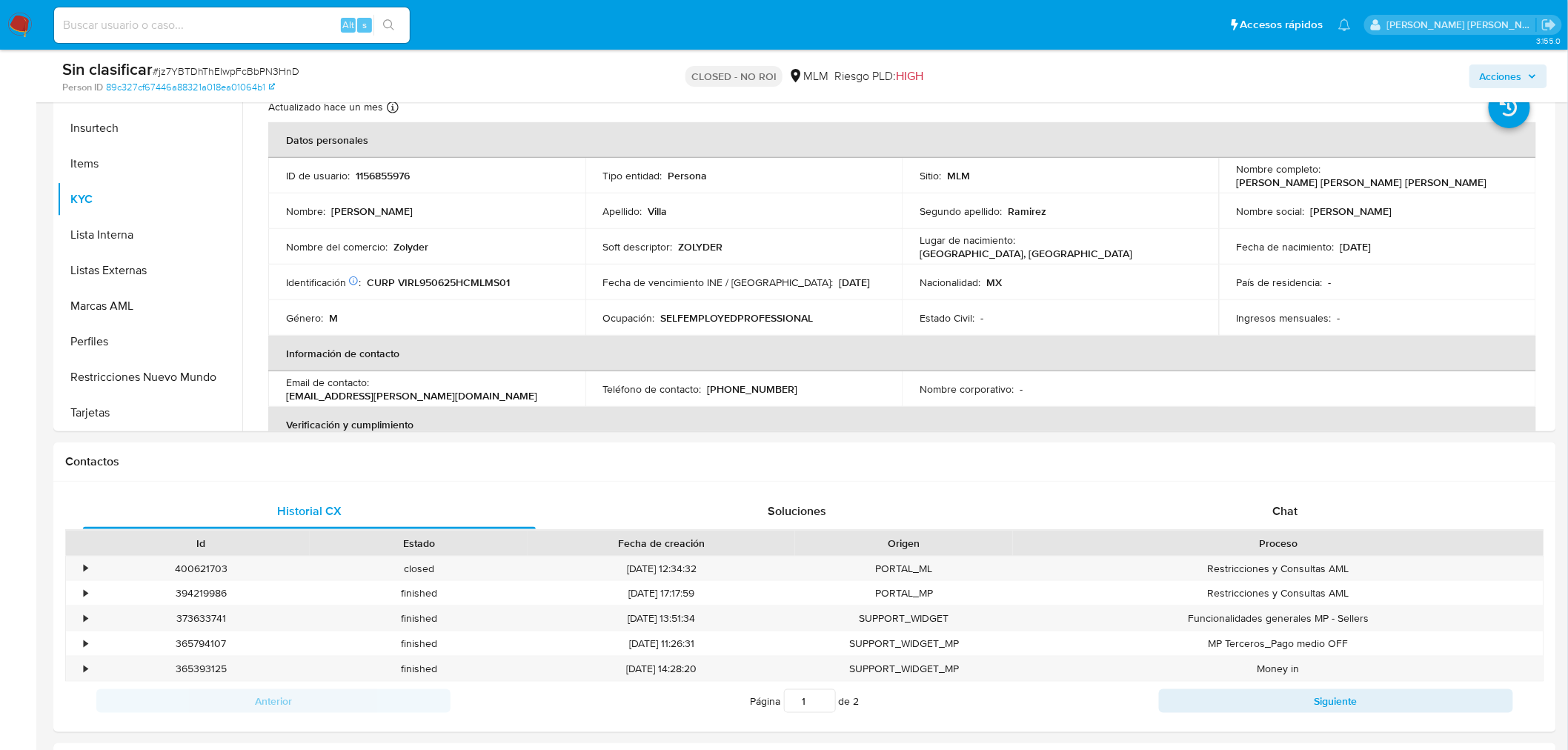
select select "10"
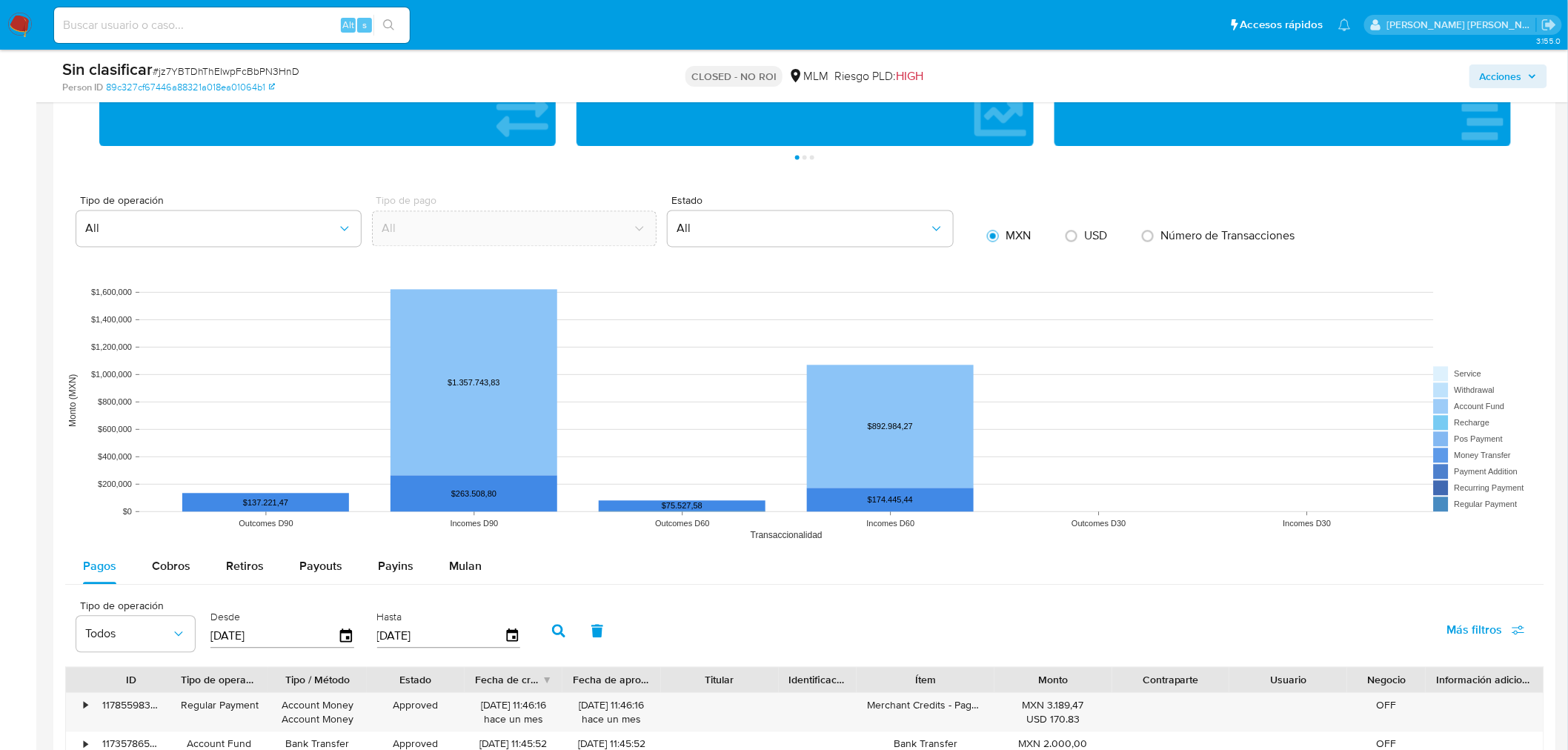
scroll to position [1399, 0]
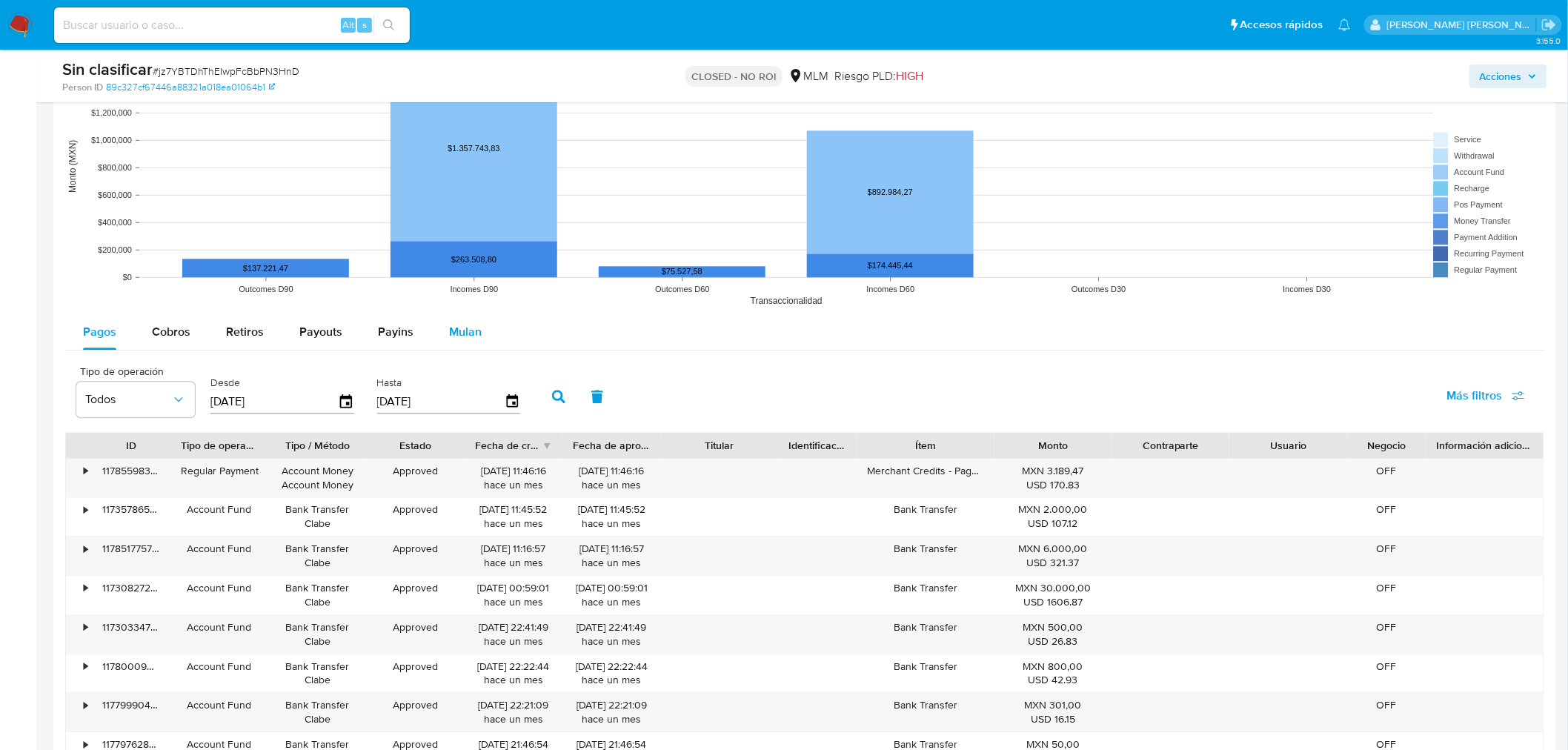
click at [461, 337] on span "Mulan" at bounding box center [465, 331] width 32 height 17
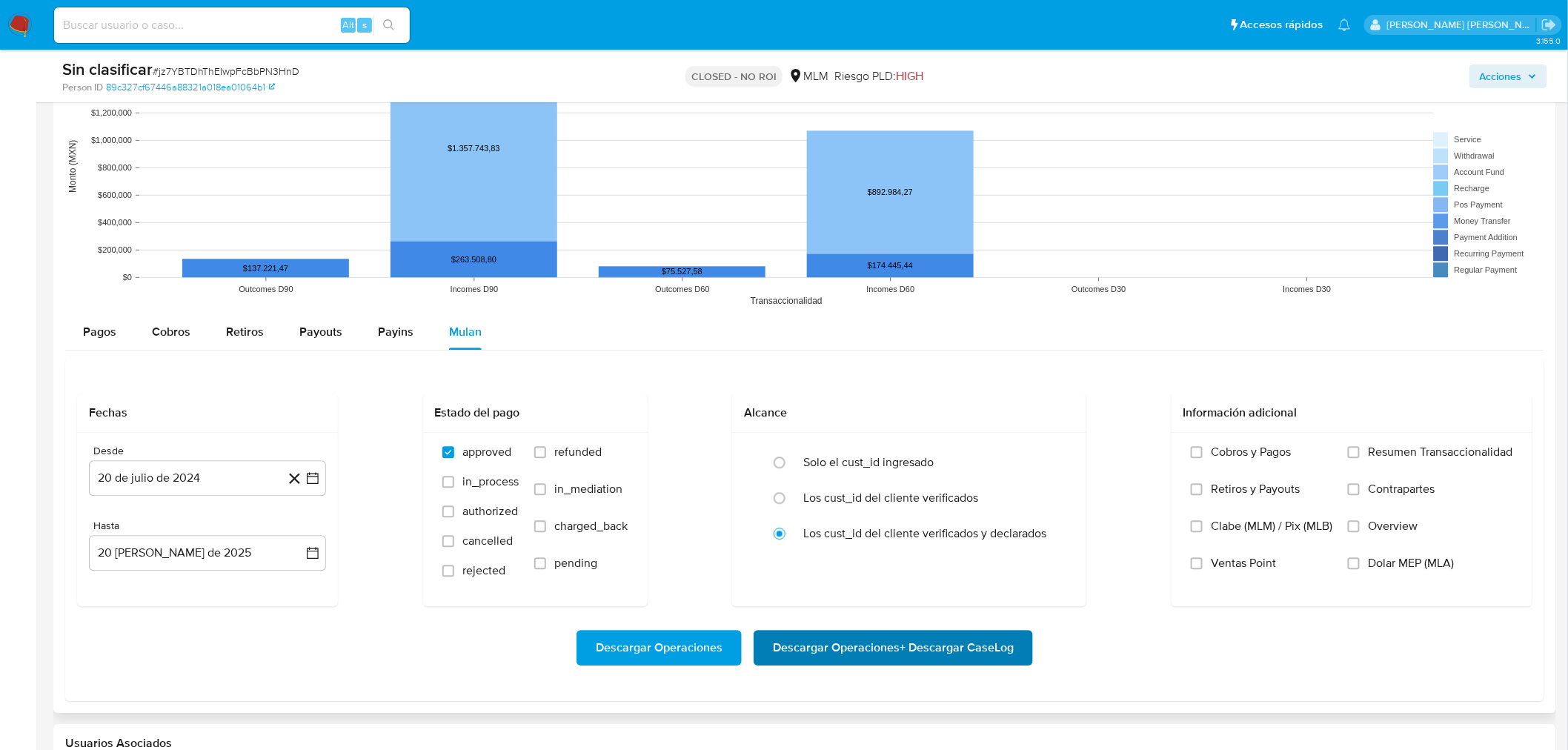
click at [875, 638] on span "Descargar Operaciones + Descargar CaseLog" at bounding box center [893, 648] width 241 height 32
